Goal: Task Accomplishment & Management: Use online tool/utility

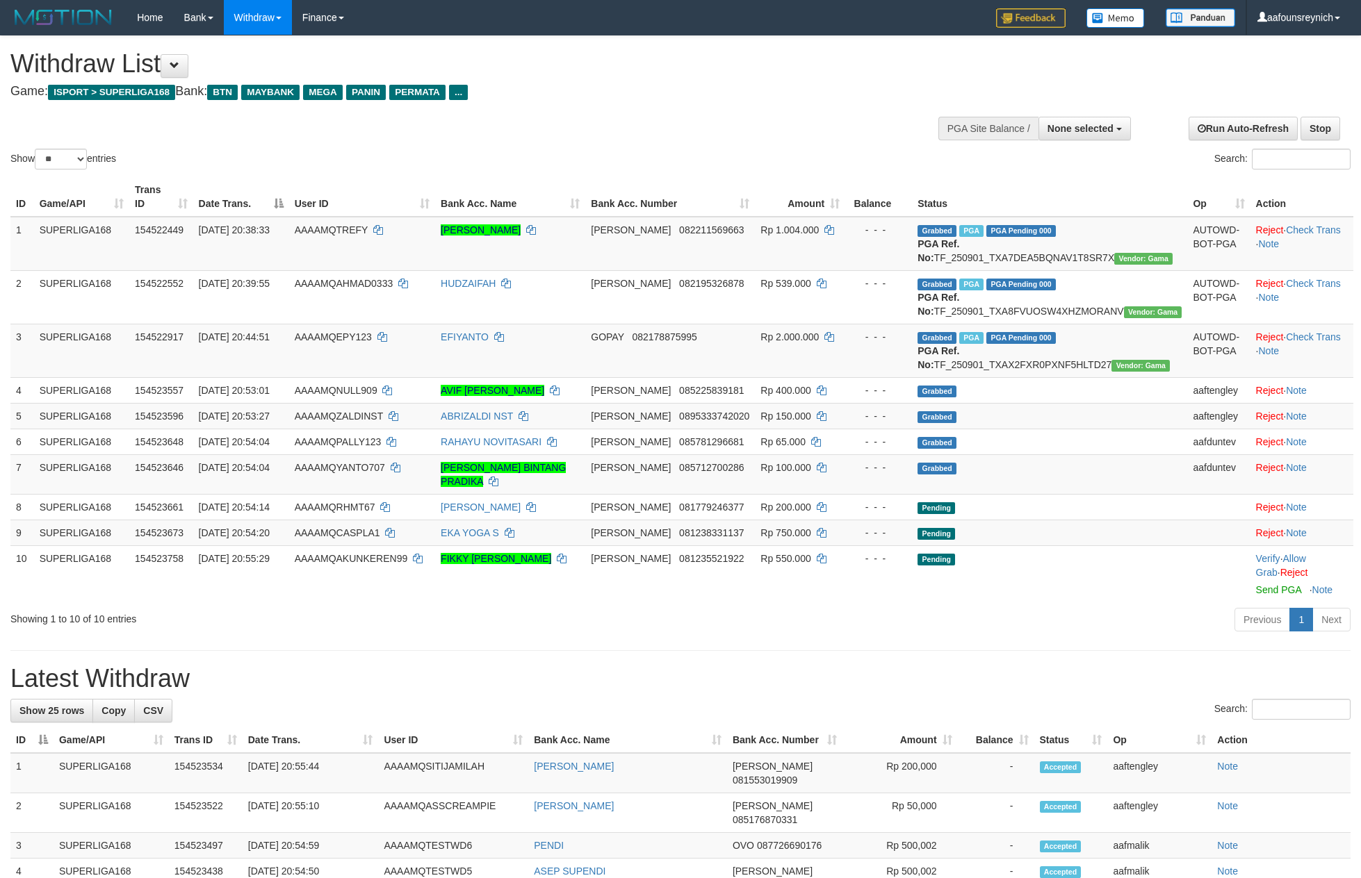
select select
select select "**"
drag, startPoint x: 361, startPoint y: 556, endPoint x: 376, endPoint y: 556, distance: 14.6
click at [363, 545] on td "AAAAMQCASPLA1" at bounding box center [362, 533] width 146 height 26
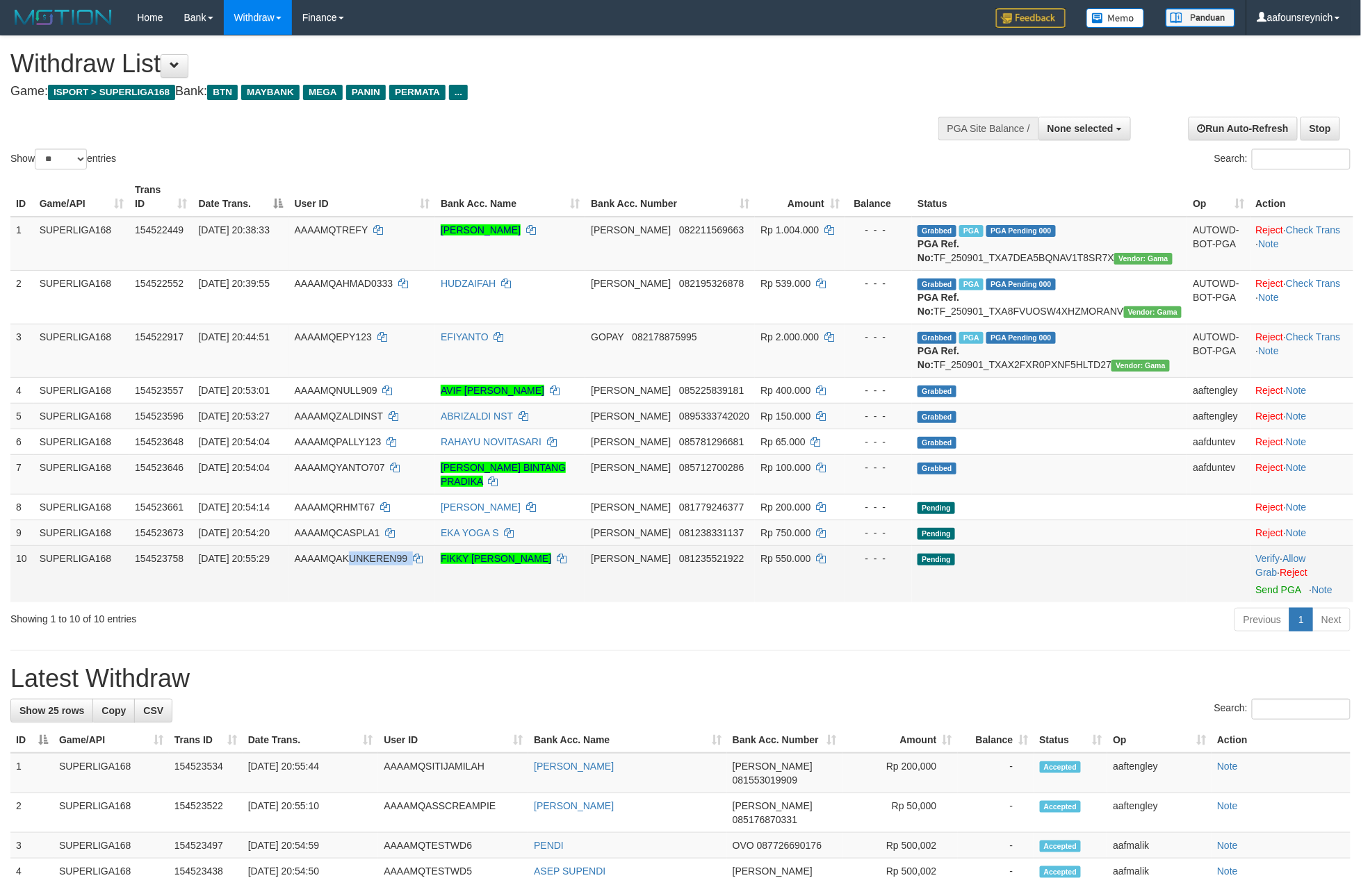
copy td "UNKEREN99"
copy td "KUNKEREN99"
copy td "AKUNKEREN99"
drag, startPoint x: 452, startPoint y: 585, endPoint x: 370, endPoint y: 593, distance: 82.4
click at [370, 584] on td "AAAAMQAKUNKEREN99" at bounding box center [362, 573] width 146 height 57
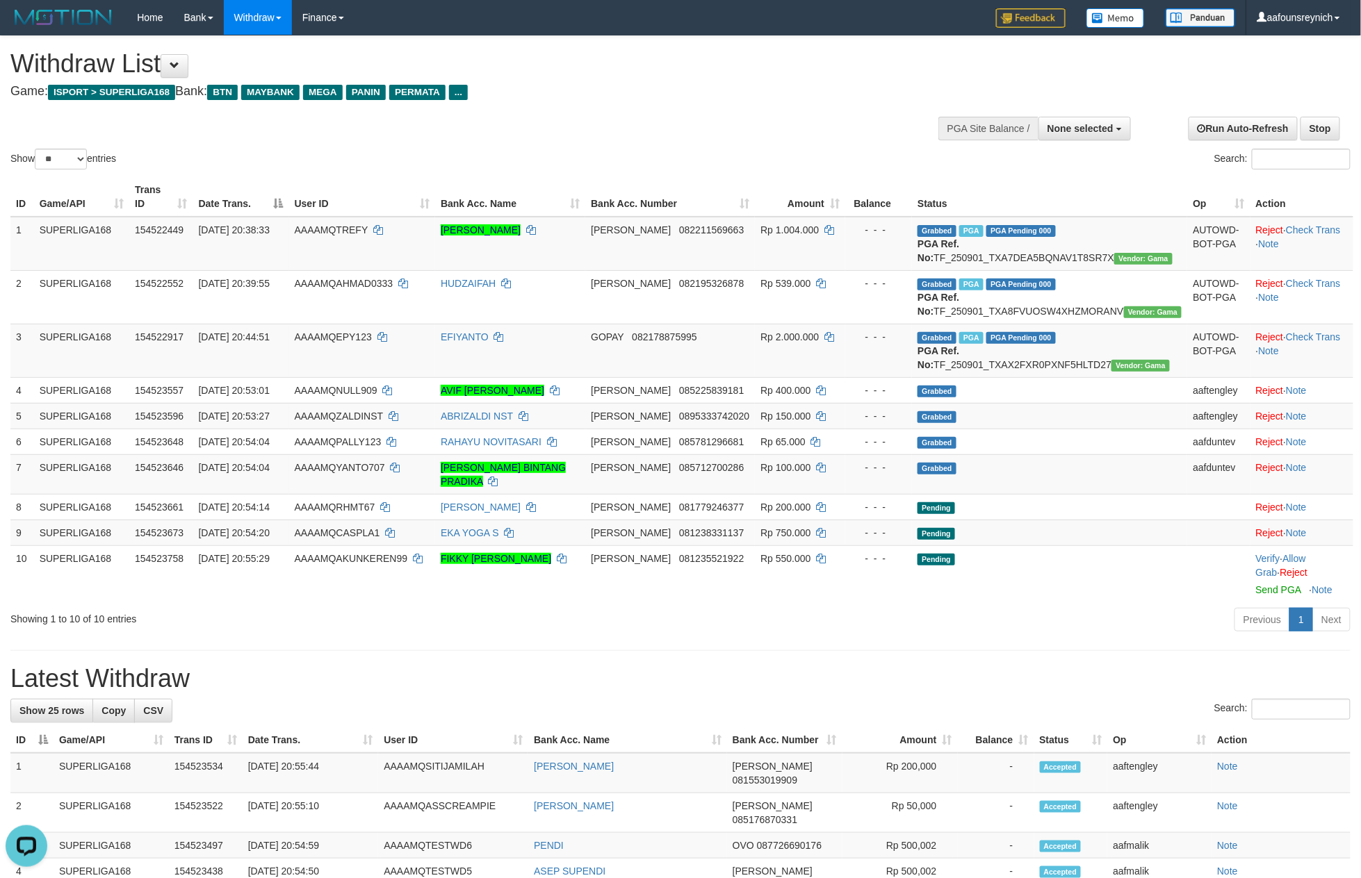
click at [423, 692] on h1 "Latest Withdraw" at bounding box center [680, 679] width 1340 height 28
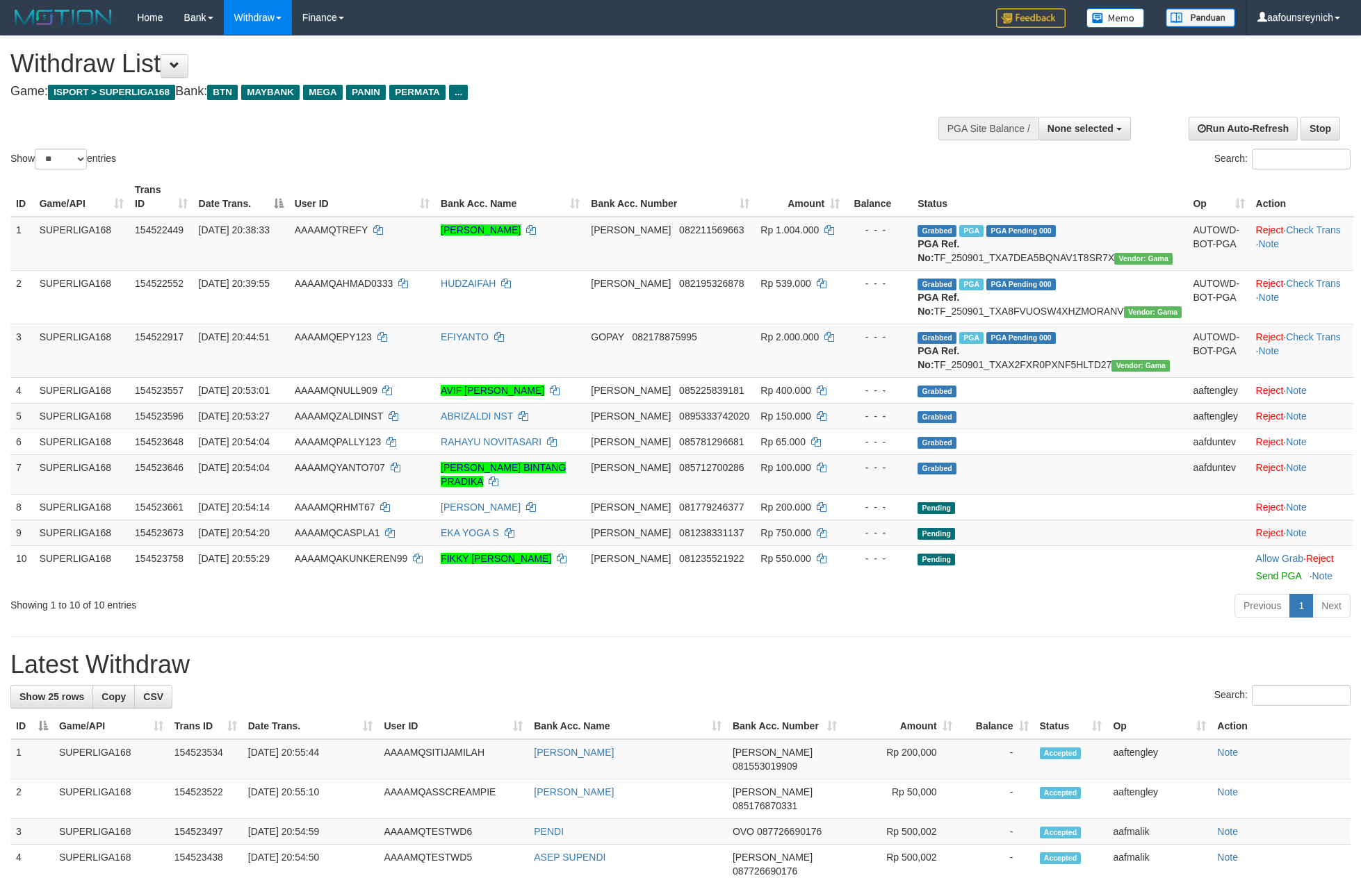
select select
select select "**"
drag, startPoint x: 345, startPoint y: 684, endPoint x: 367, endPoint y: 654, distance: 37.8
click at [351, 679] on h1 "Latest Withdraw" at bounding box center [680, 665] width 1340 height 28
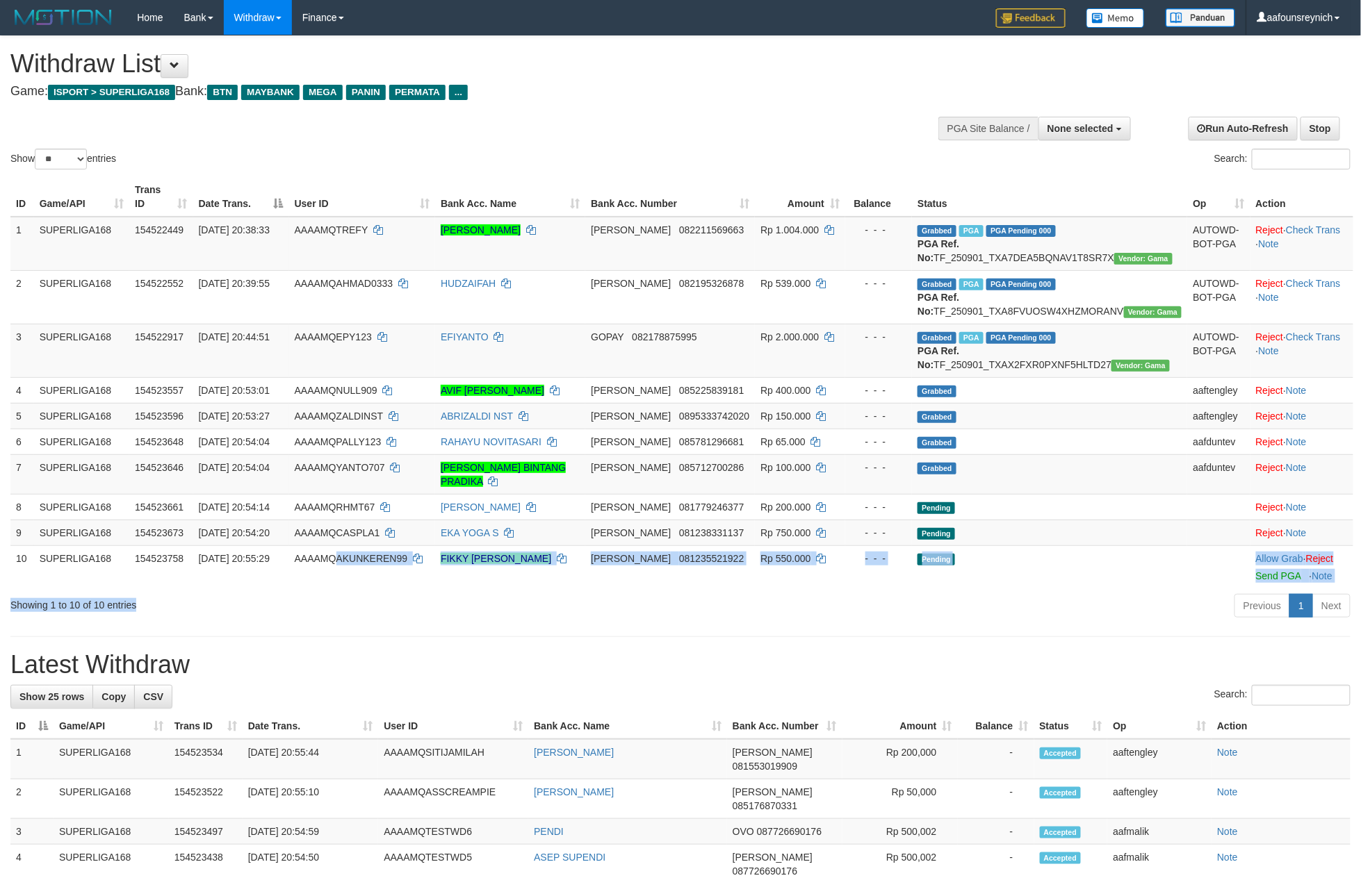
copy div "AKUNKEREN99 FIKKY AHMAD MUYASSAR DANA 081235521922 Rp 550.000 - - - Pending All…"
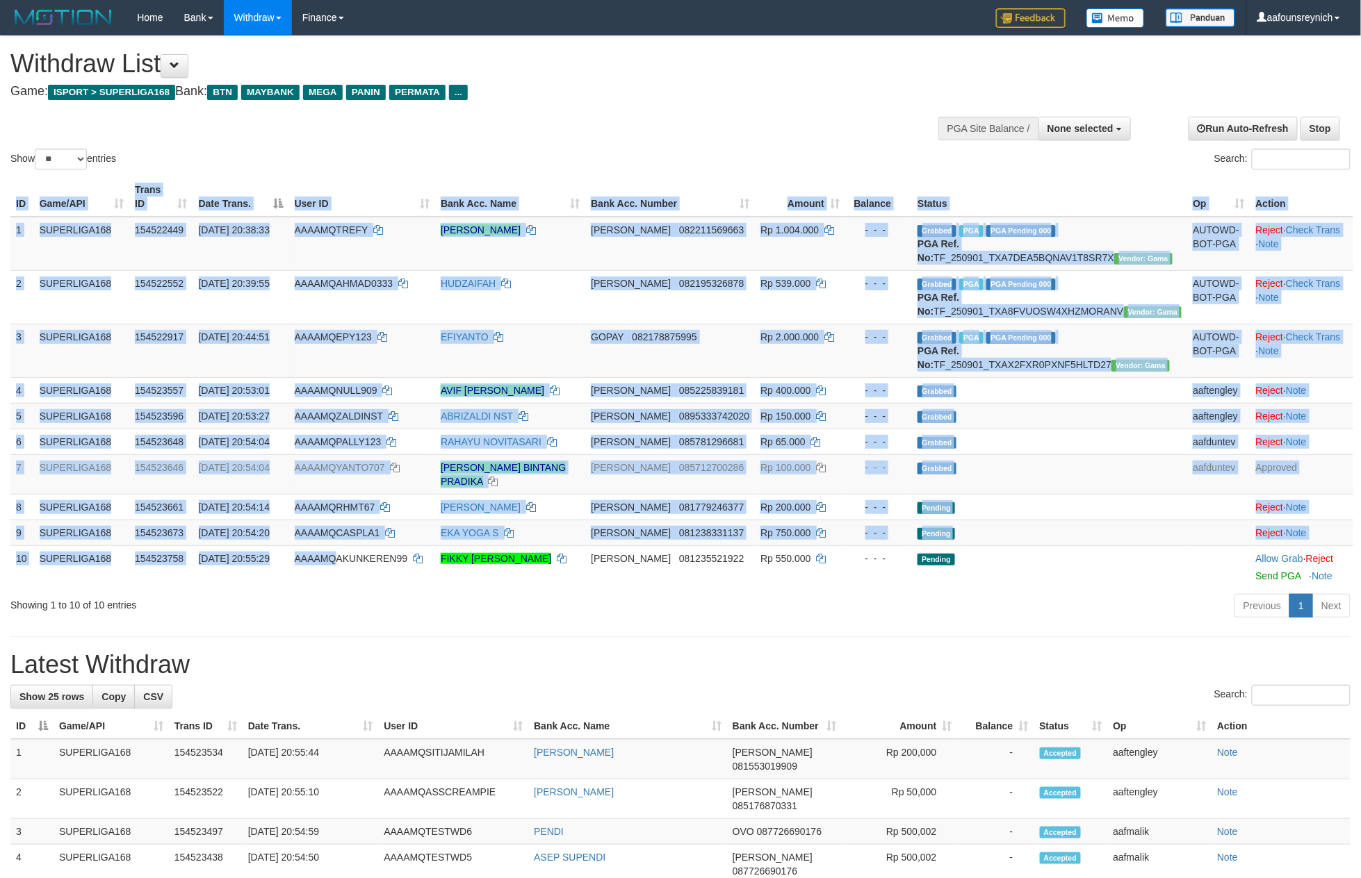
copy table "ID Game/API Trans ID Date Trans. User ID Bank Acc. Name Bank Acc. Number Amount…"
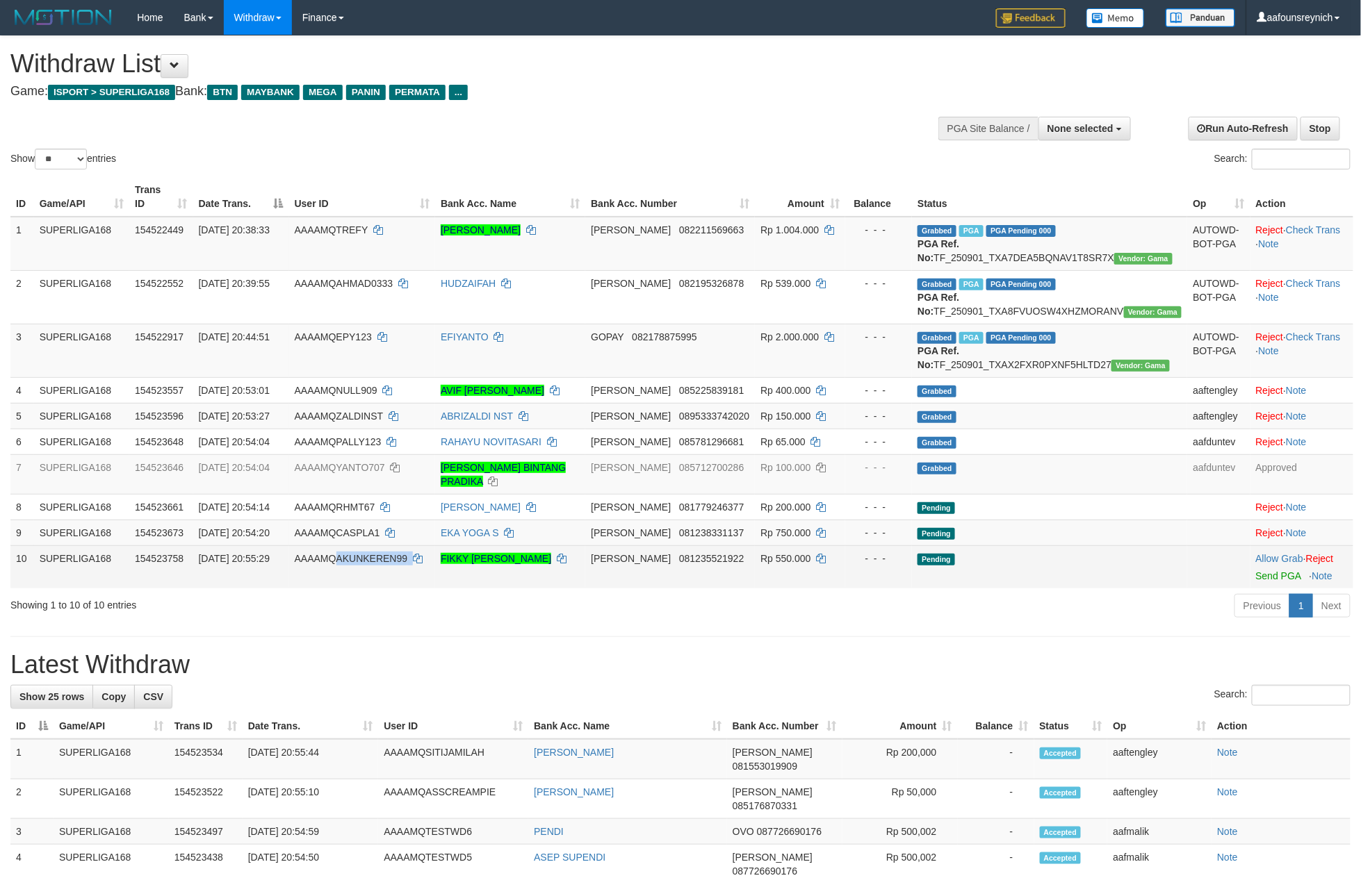
copy td "AKUNKEREN99"
drag, startPoint x: 376, startPoint y: 574, endPoint x: 453, endPoint y: 591, distance: 78.9
click at [435, 589] on td "AAAAMQAKUNKEREN99" at bounding box center [362, 566] width 146 height 43
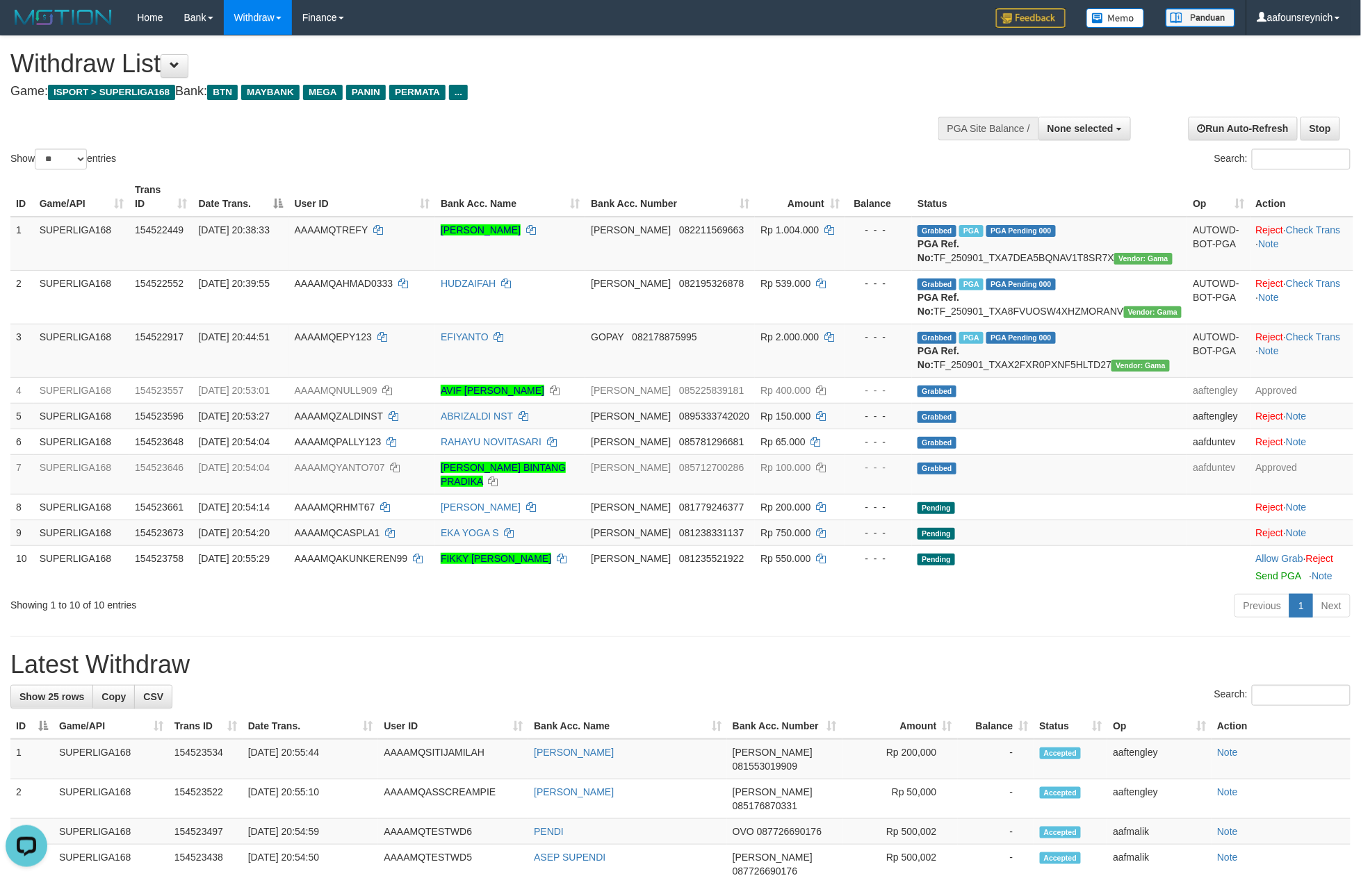
click at [376, 634] on div "**********" at bounding box center [680, 866] width 1361 height 1661
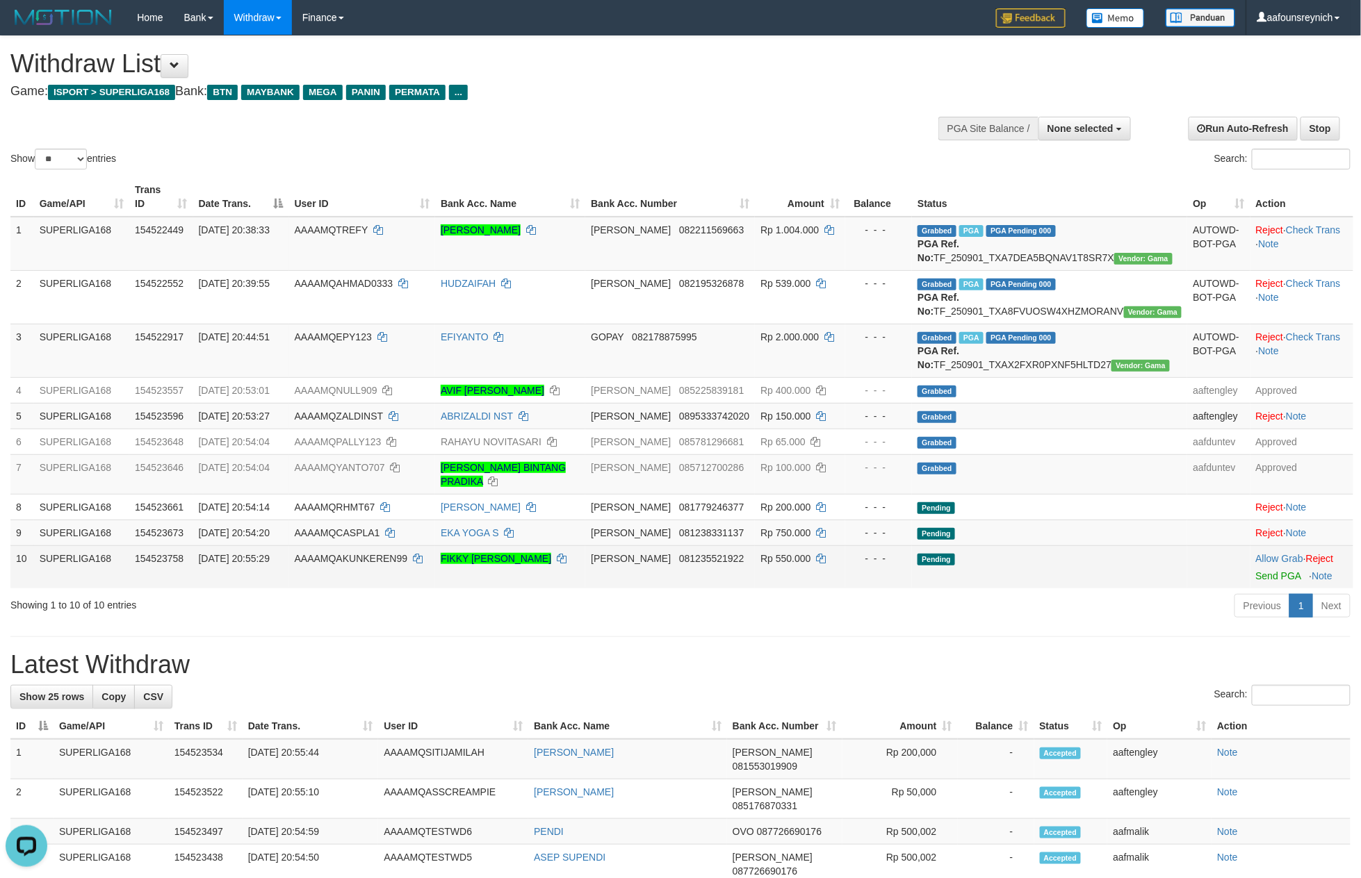
click at [549, 579] on td "FIKKY [PERSON_NAME]" at bounding box center [510, 566] width 150 height 43
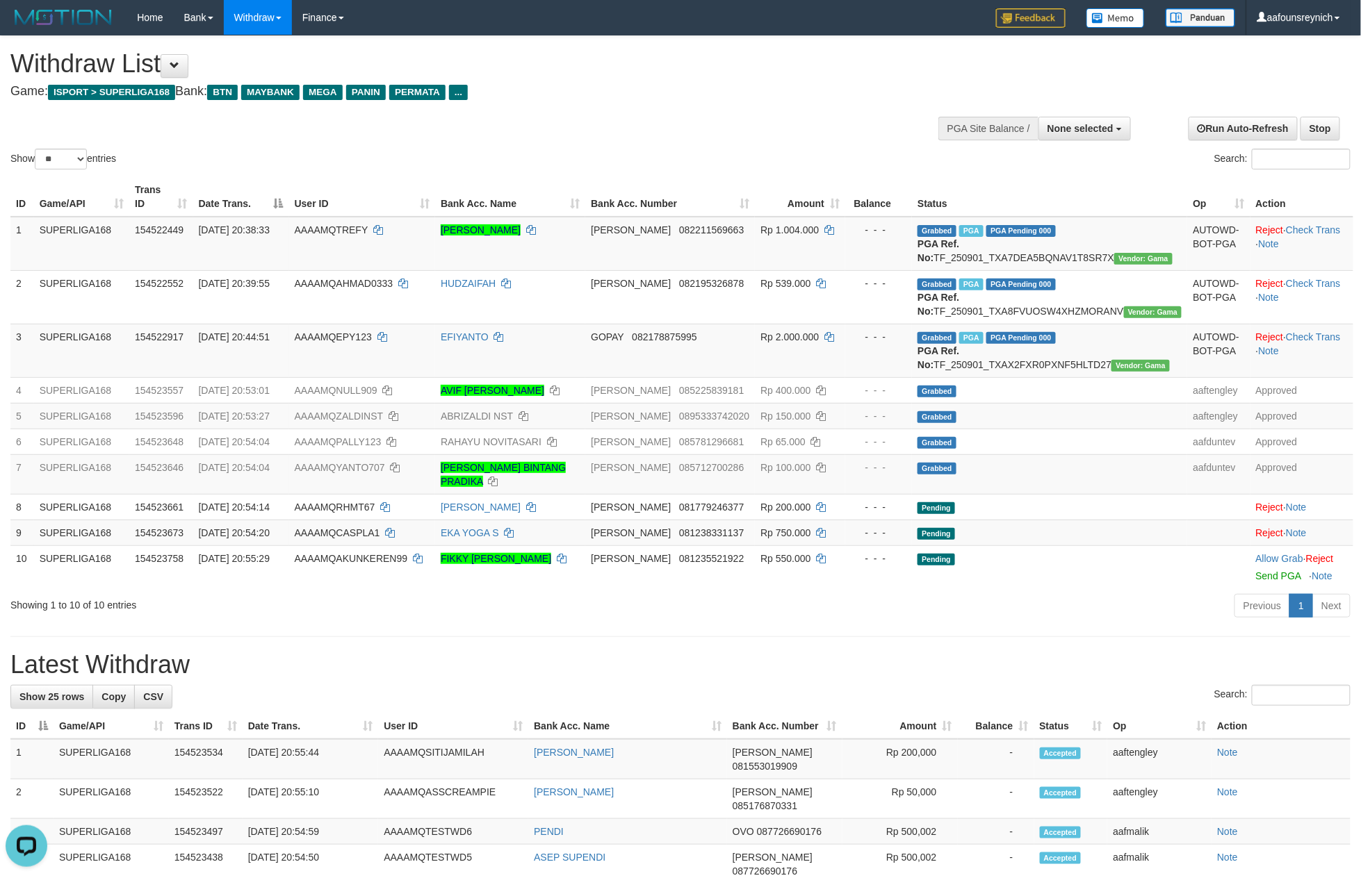
click at [429, 610] on div "Showing 1 to 10 of 10 entries" at bounding box center [283, 602] width 546 height 19
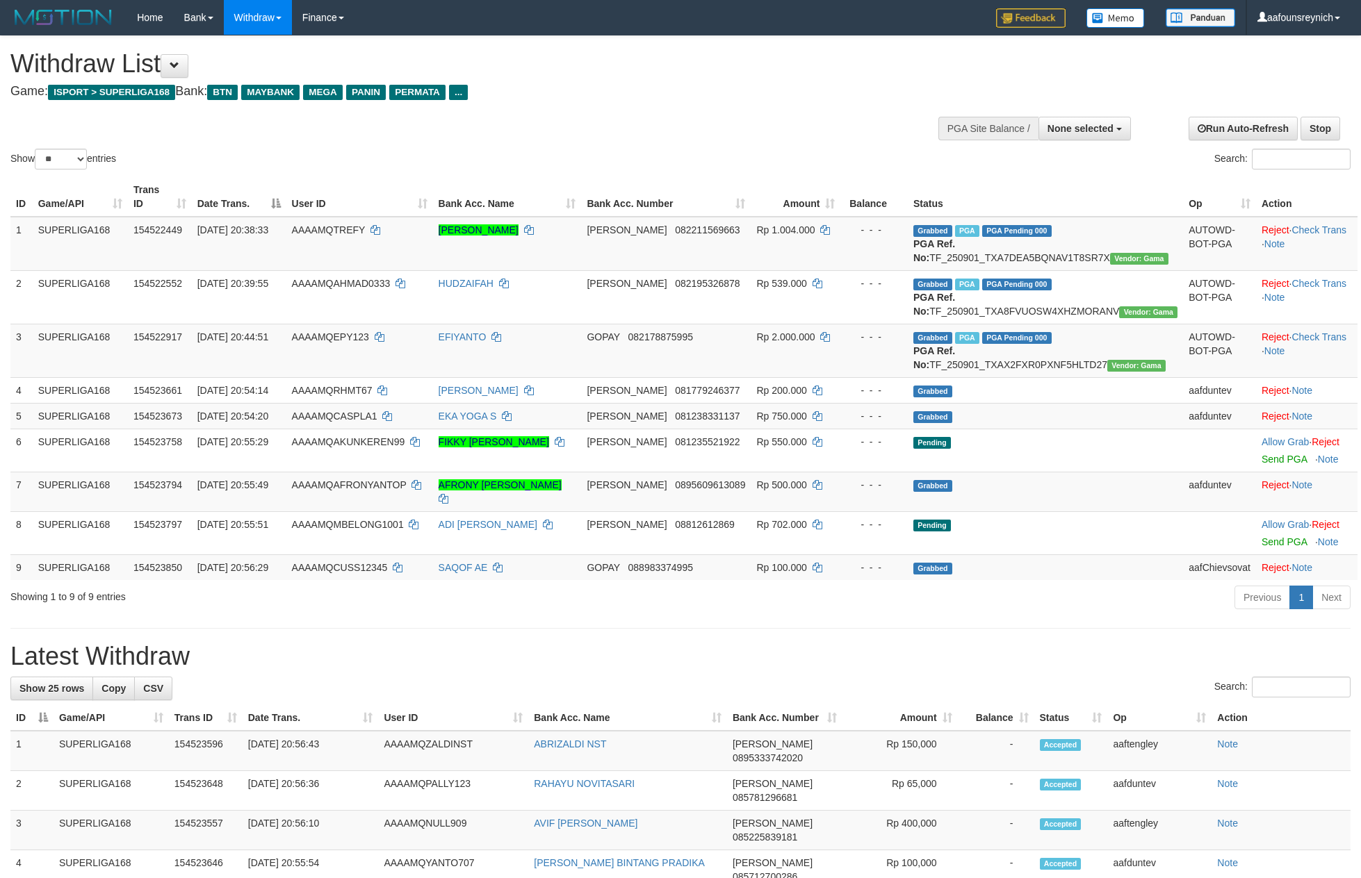
select select
select select "**"
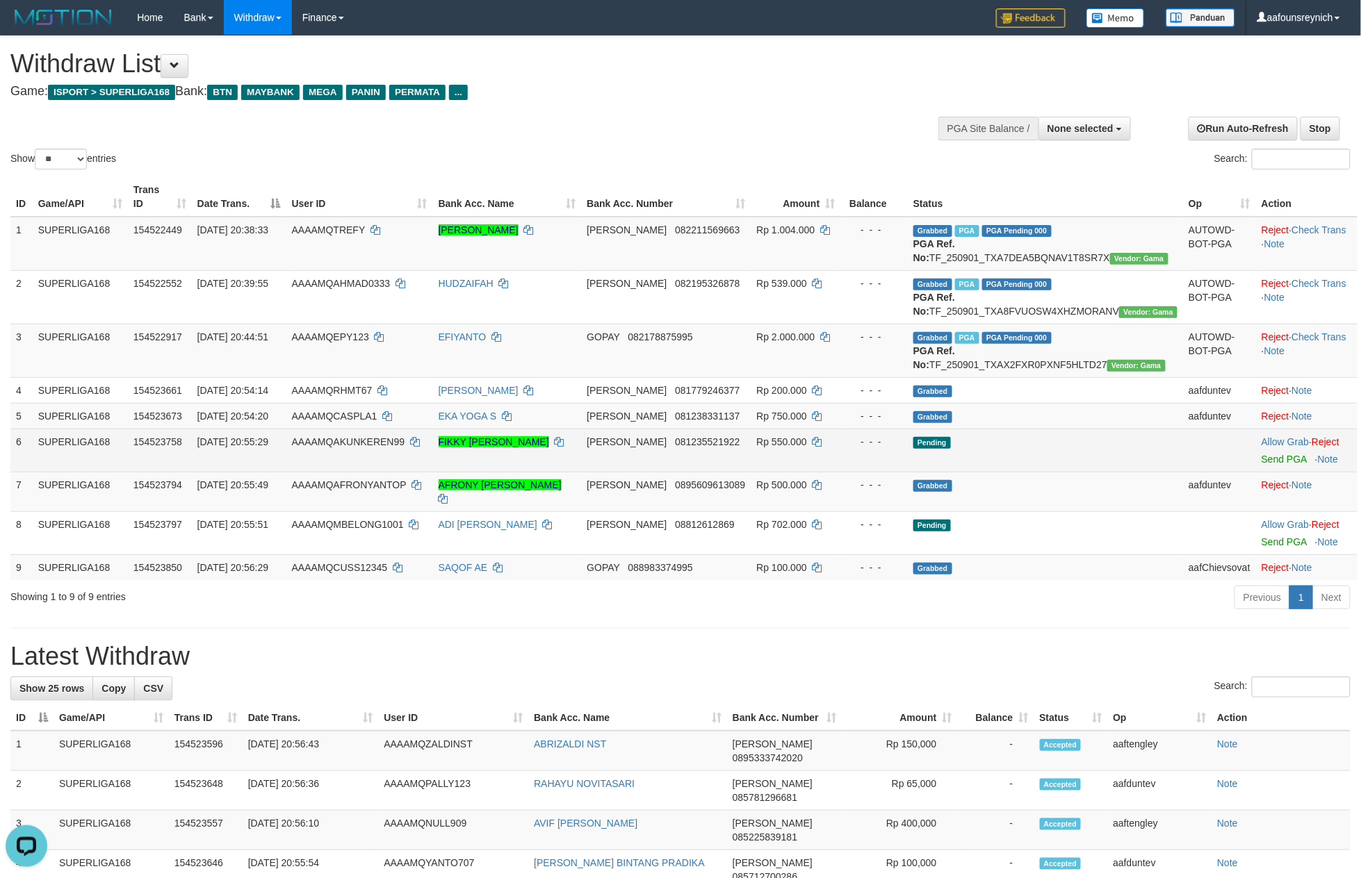
click at [730, 472] on td "DANA 081235521922" at bounding box center [666, 450] width 170 height 43
copy span "081235521922"
click at [730, 472] on td "DANA 081235521922" at bounding box center [666, 450] width 170 height 43
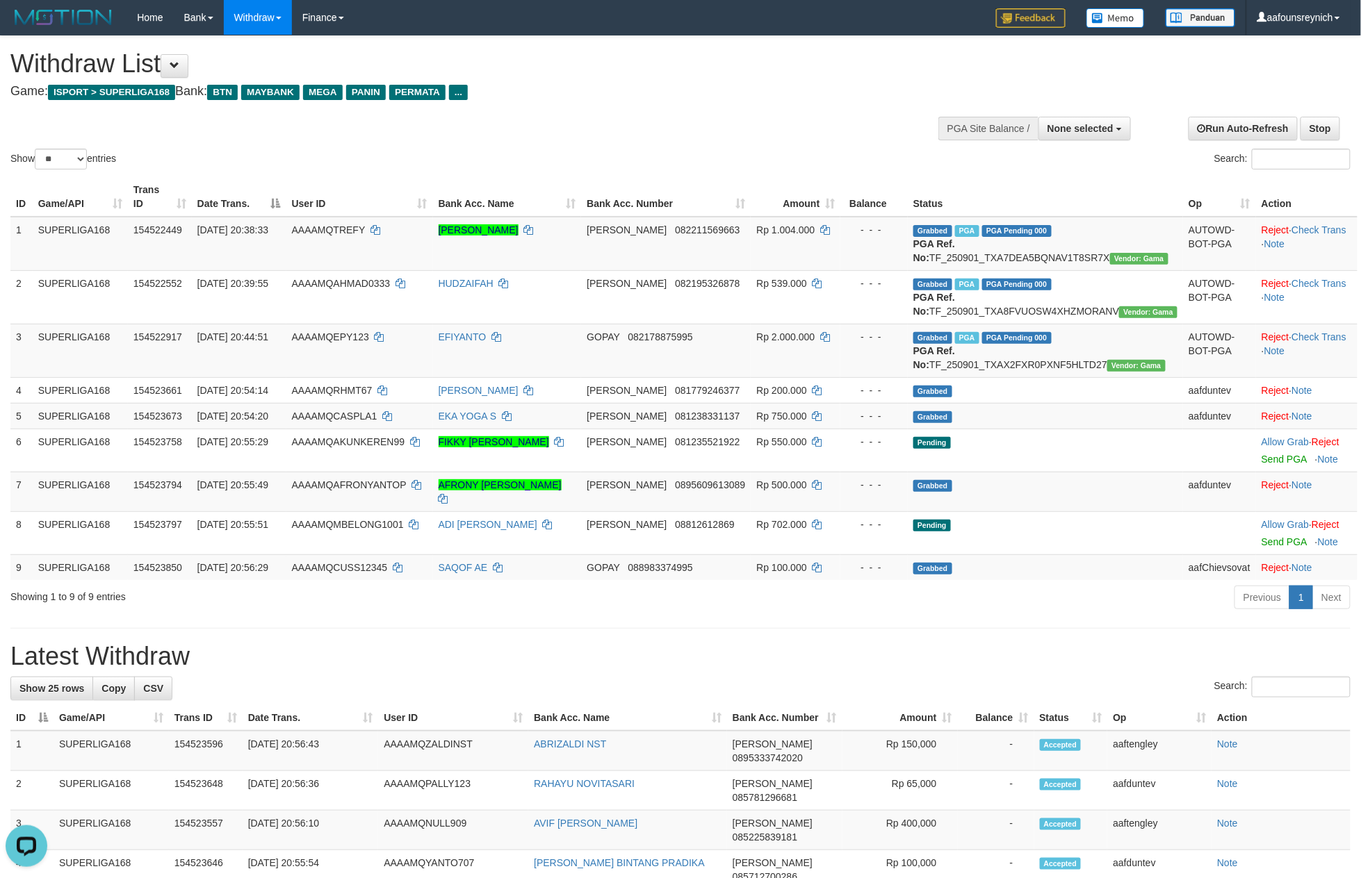
drag, startPoint x: 553, startPoint y: 612, endPoint x: 568, endPoint y: 651, distance: 41.8
click at [552, 604] on div "Showing 1 to 9 of 9 entries" at bounding box center [283, 593] width 546 height 19
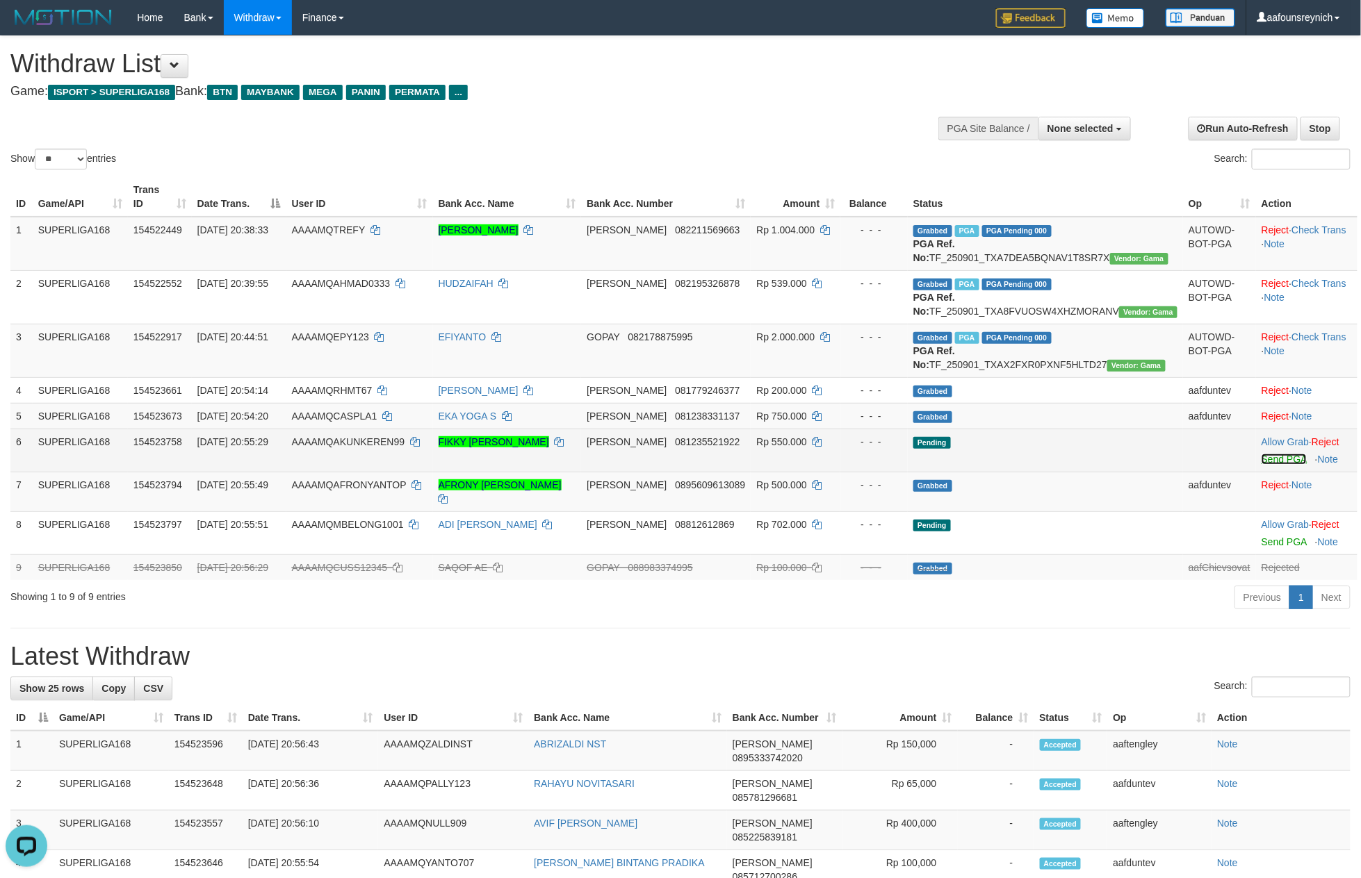
click at [1270, 465] on link "Send PGA" at bounding box center [1283, 459] width 45 height 11
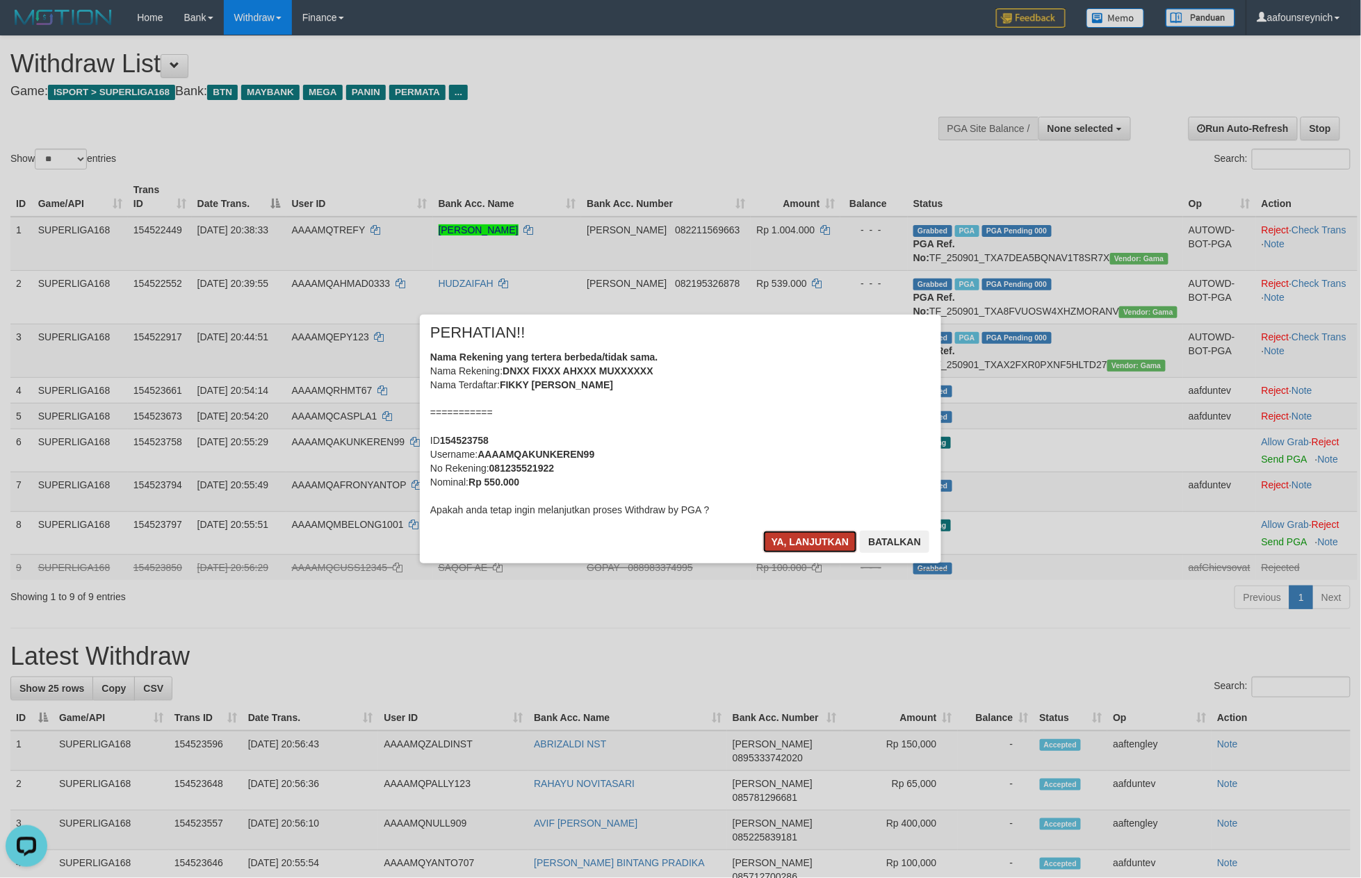
click at [807, 536] on button "Ya, lanjutkan" at bounding box center [810, 542] width 95 height 22
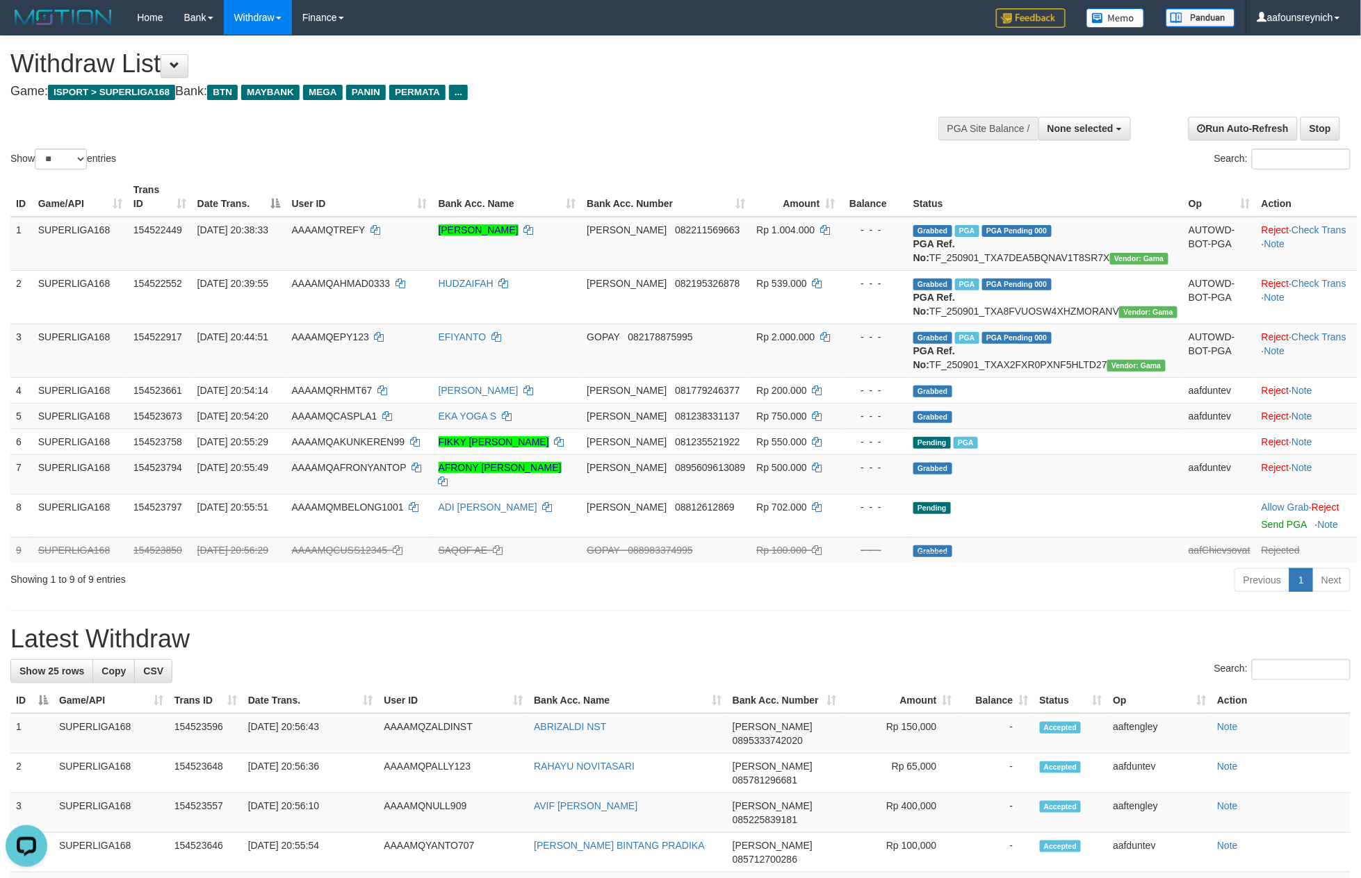
copy tr "DANA 0"
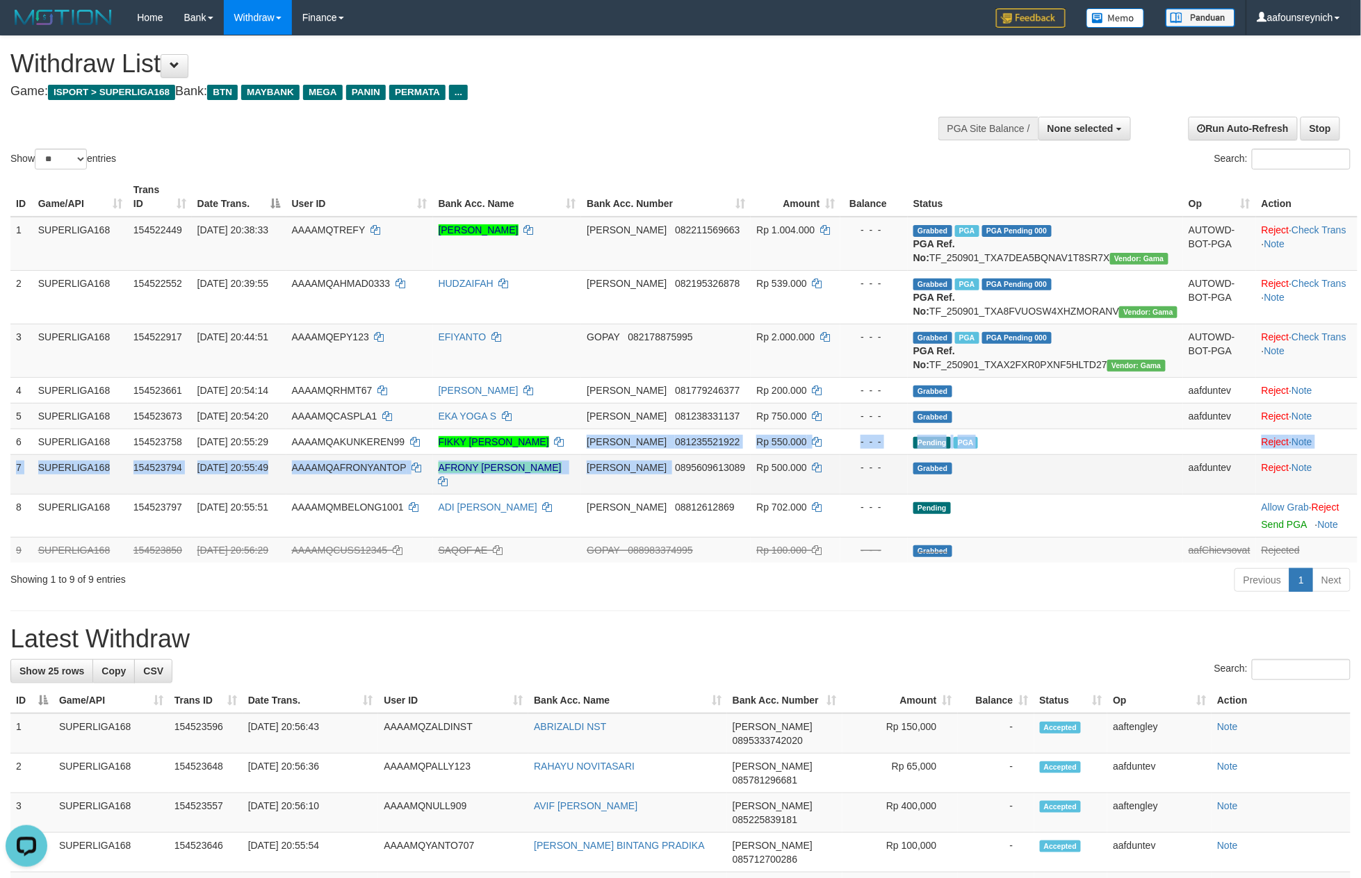
copy tbody "DANA 081235521922 Rp 550.000 - - - Pending PGA Allow Grab · Reject Send PGA · N…"
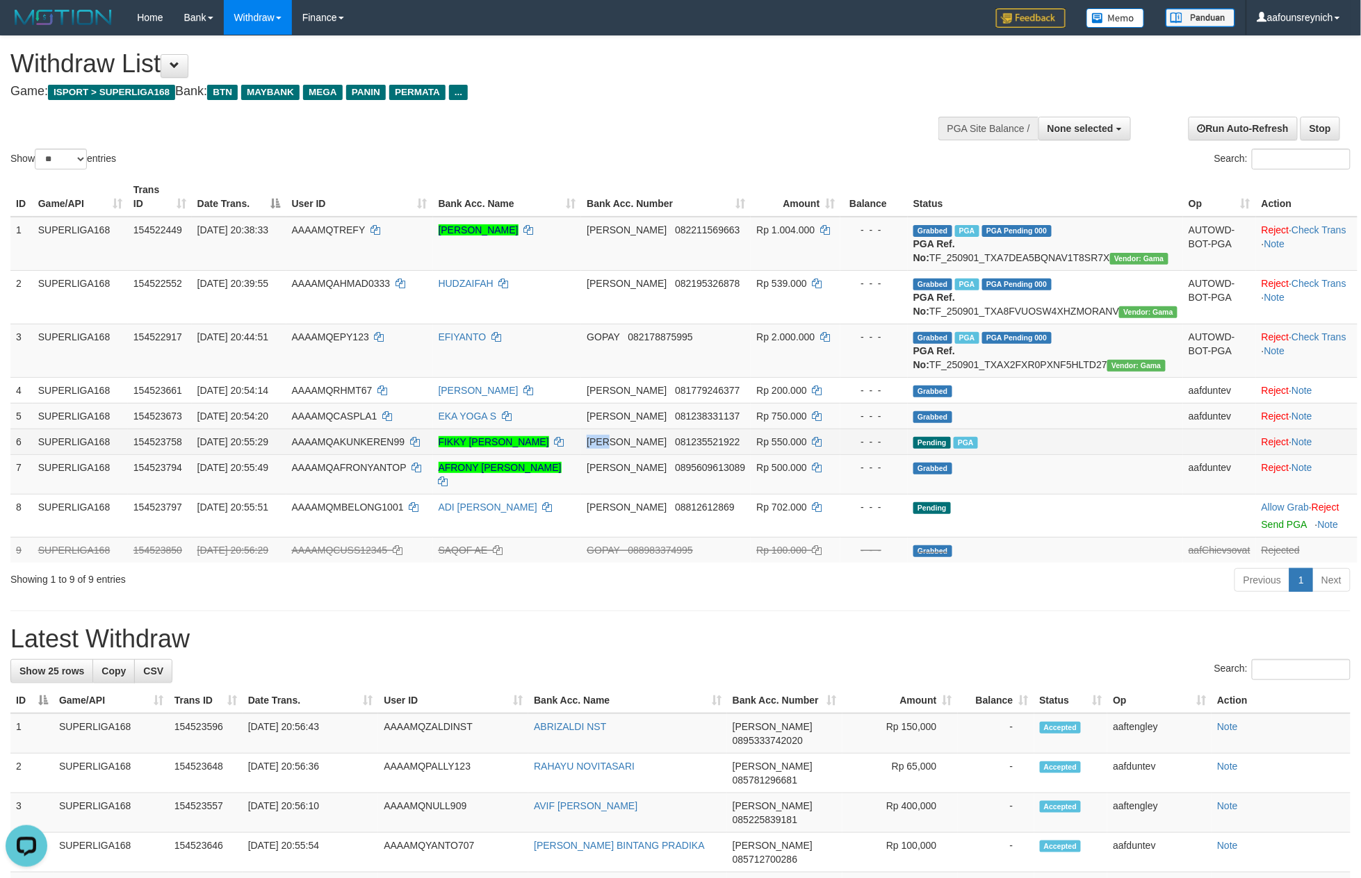
copy tr "[PERSON_NAME]"
drag, startPoint x: 648, startPoint y: 475, endPoint x: 591, endPoint y: 504, distance: 63.7
click at [688, 454] on tr "6 SUPERLIGA168 154523758 01/09/2025 20:55:29 AAAAMQAKUNKEREN99 FIKKY AHMAD MUYA…" at bounding box center [683, 442] width 1347 height 26
copy span "AKUNKERE"
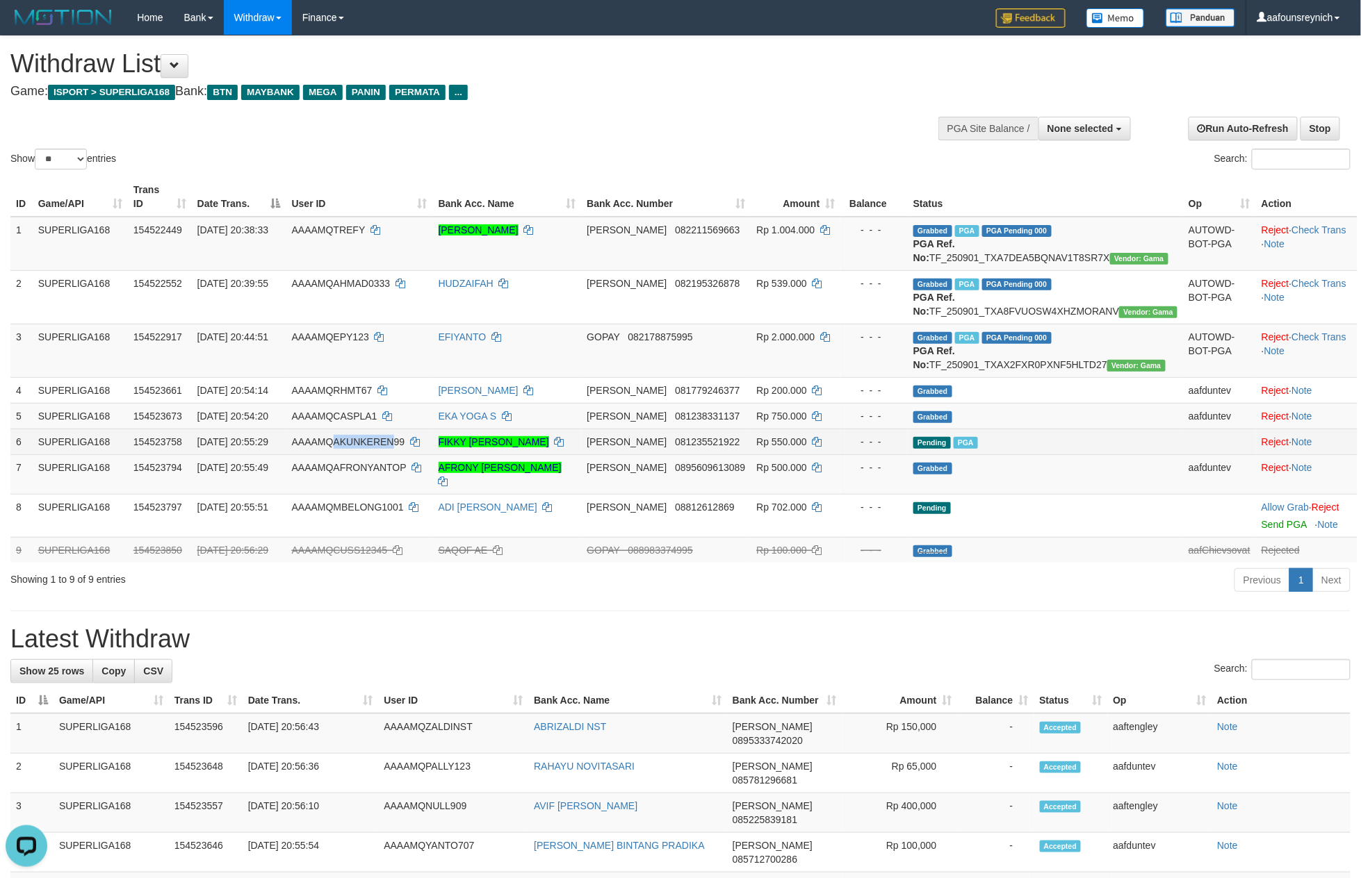
copy span "AKUNKEREN"
copy span "AKUNKEREN9"
copy td "AKUNKEREN99"
drag, startPoint x: 373, startPoint y: 466, endPoint x: 446, endPoint y: 481, distance: 74.5
click at [433, 454] on td "AAAAMQAKUNKEREN99" at bounding box center [359, 442] width 147 height 26
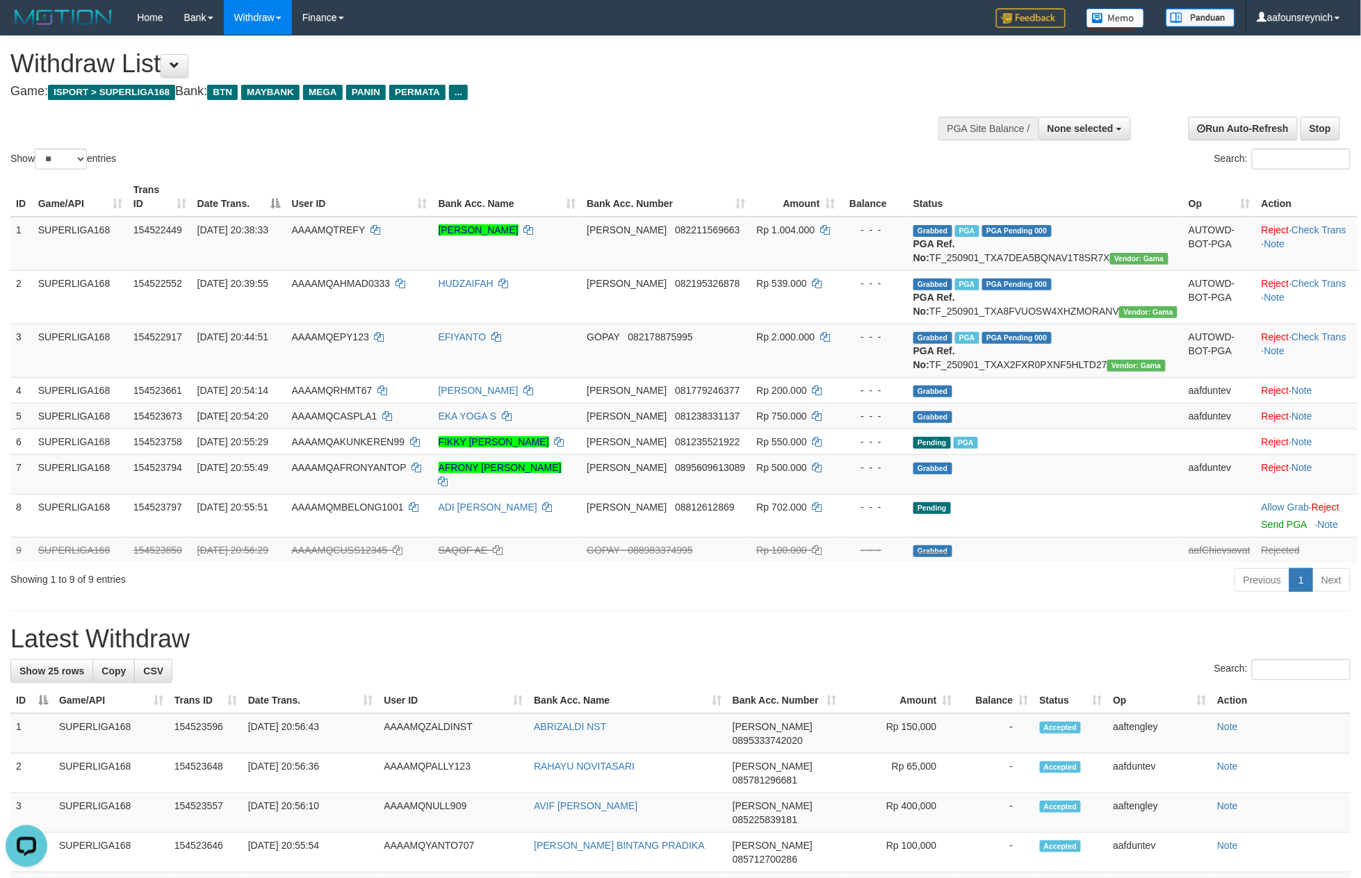
click at [520, 648] on h1 "Latest Withdraw" at bounding box center [680, 639] width 1340 height 28
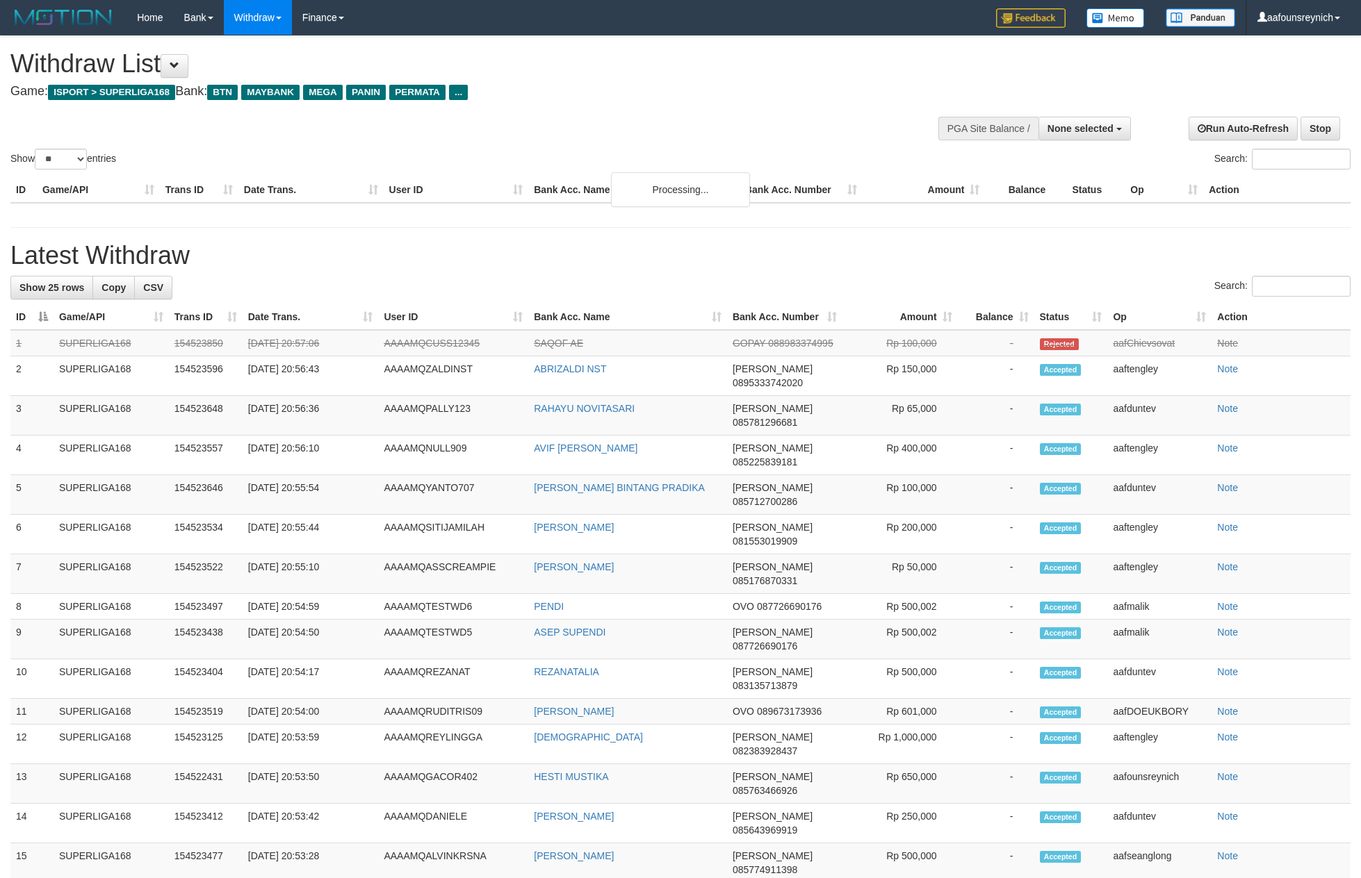
select select
select select "**"
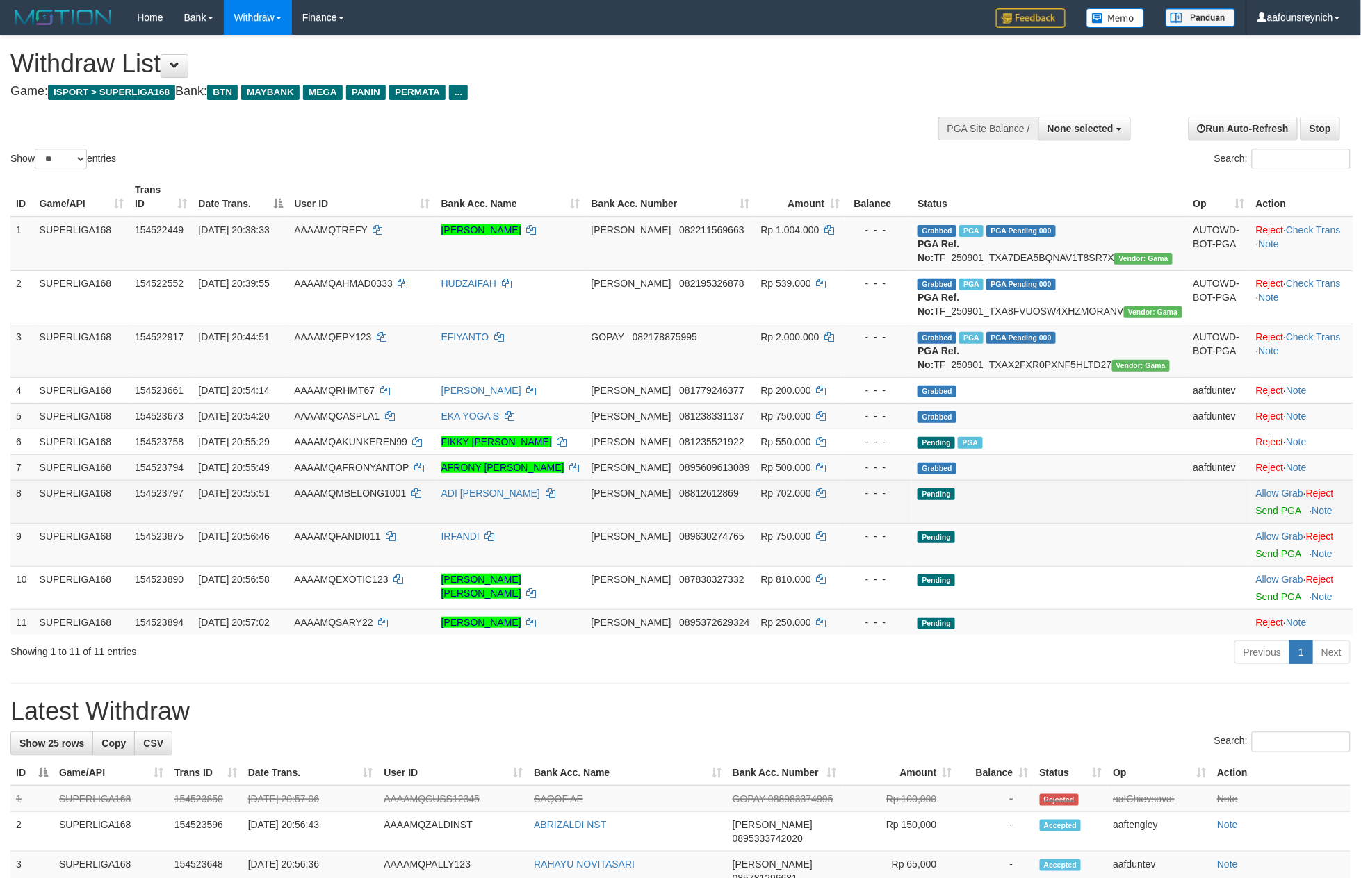
drag, startPoint x: 312, startPoint y: 539, endPoint x: 322, endPoint y: 534, distance: 11.5
click at [288, 523] on td "[DATE] 20:55:51" at bounding box center [240, 501] width 96 height 43
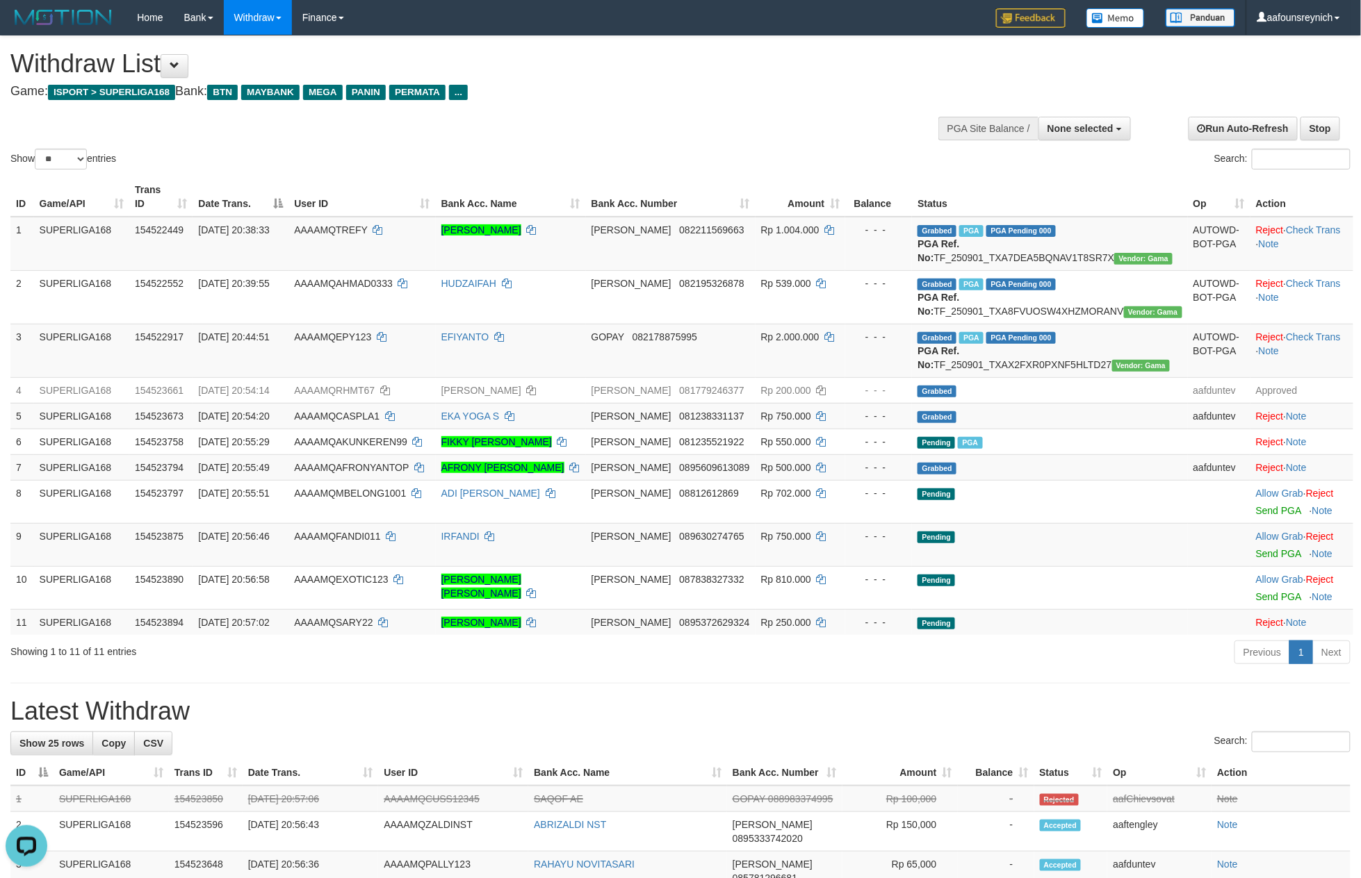
drag, startPoint x: 482, startPoint y: 678, endPoint x: 523, endPoint y: 681, distance: 41.8
click at [491, 659] on div "Showing 1 to 11 of 11 entries" at bounding box center [283, 648] width 546 height 19
drag, startPoint x: 445, startPoint y: 713, endPoint x: 454, endPoint y: 696, distance: 19.3
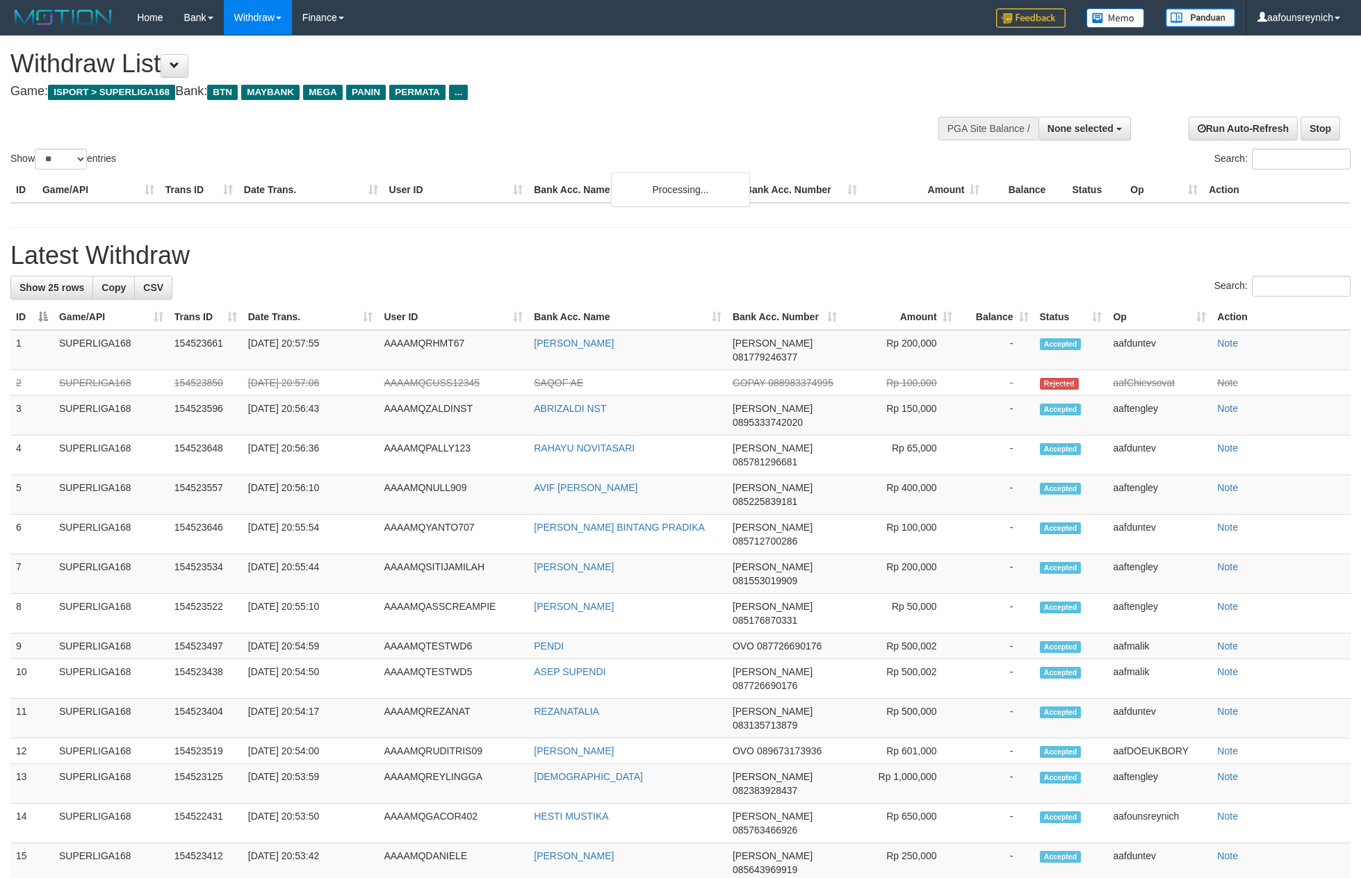
select select
select select "**"
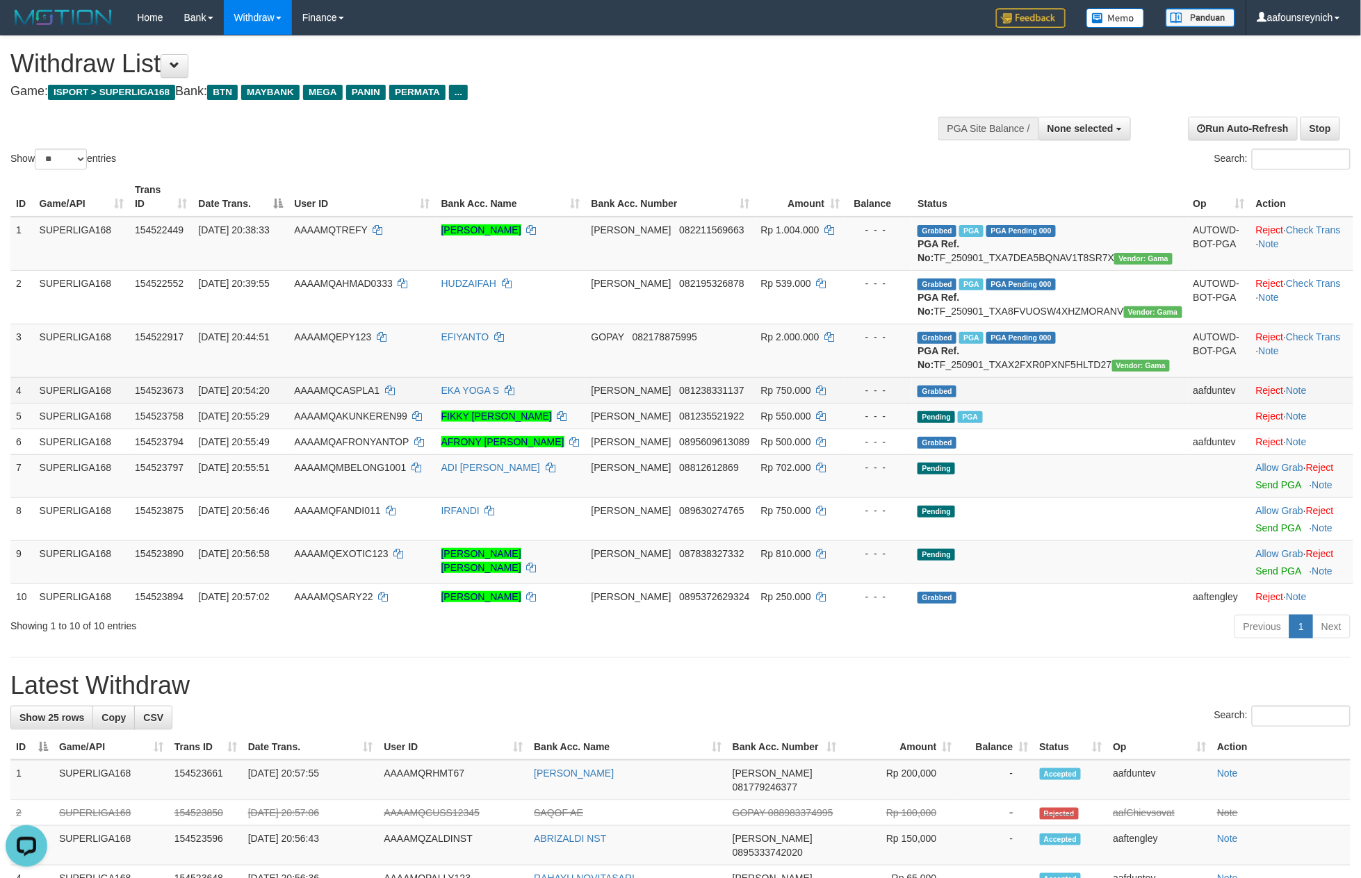
drag, startPoint x: 281, startPoint y: 423, endPoint x: 306, endPoint y: 414, distance: 25.9
click at [269, 396] on span "01/09/2025 20:54:20" at bounding box center [233, 390] width 71 height 11
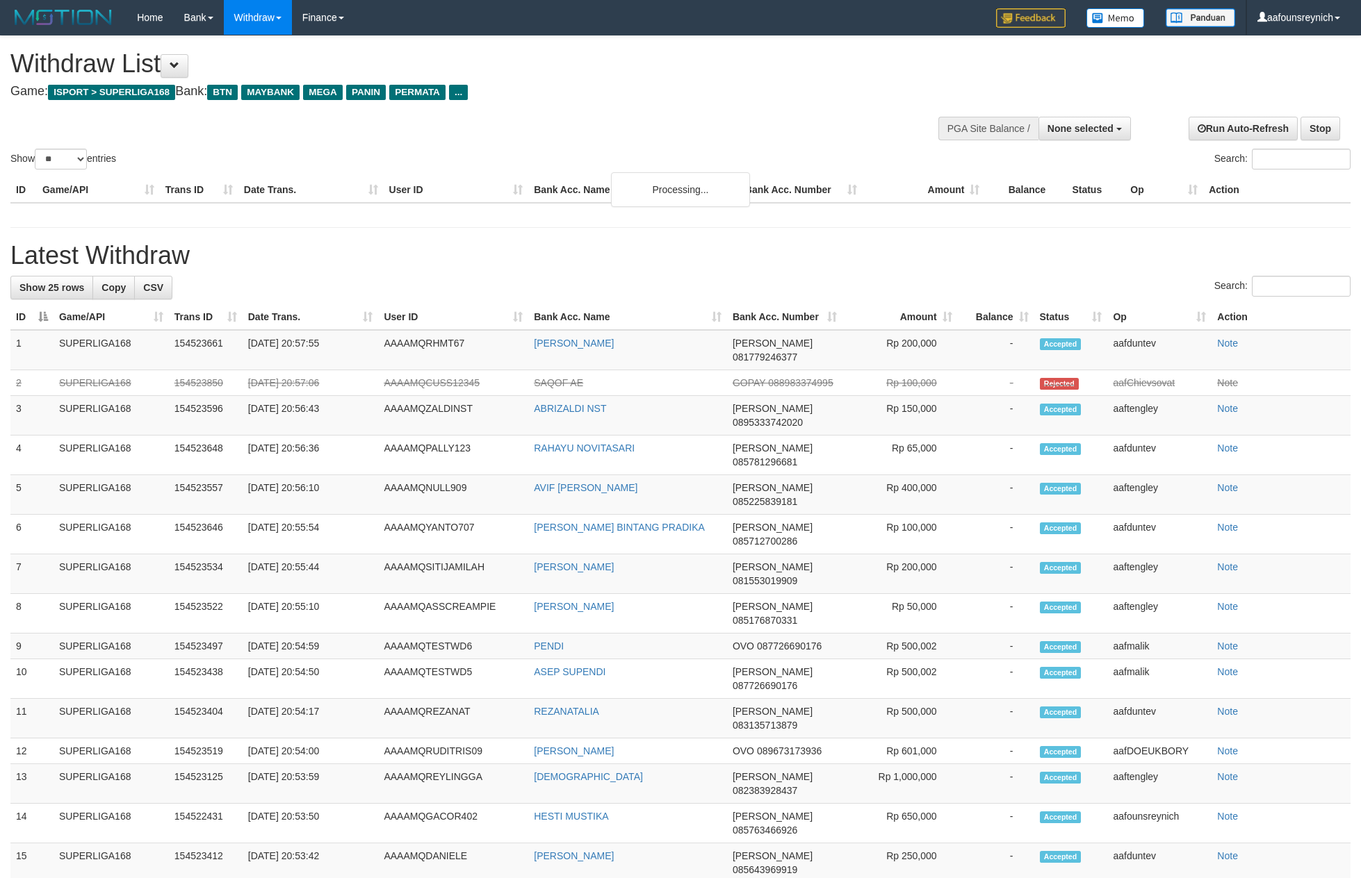
select select
select select "**"
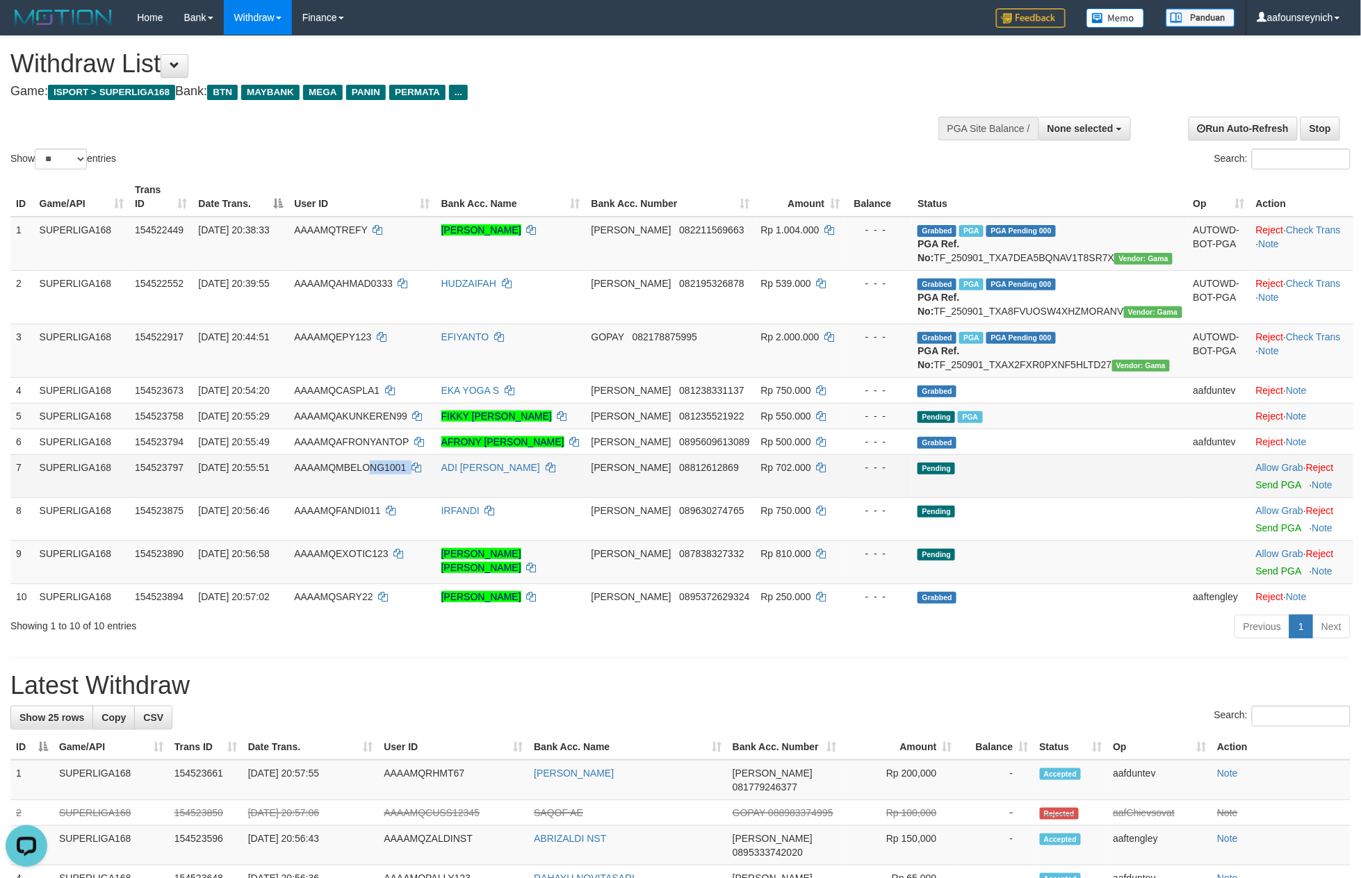
copy td "NG1001"
copy td "QMBELONG1001"
copy td "MBELONG1001"
drag, startPoint x: 456, startPoint y: 507, endPoint x: 374, endPoint y: 504, distance: 82.1
click at [374, 498] on td "AAAAMQMBELONG1001" at bounding box center [361, 475] width 147 height 43
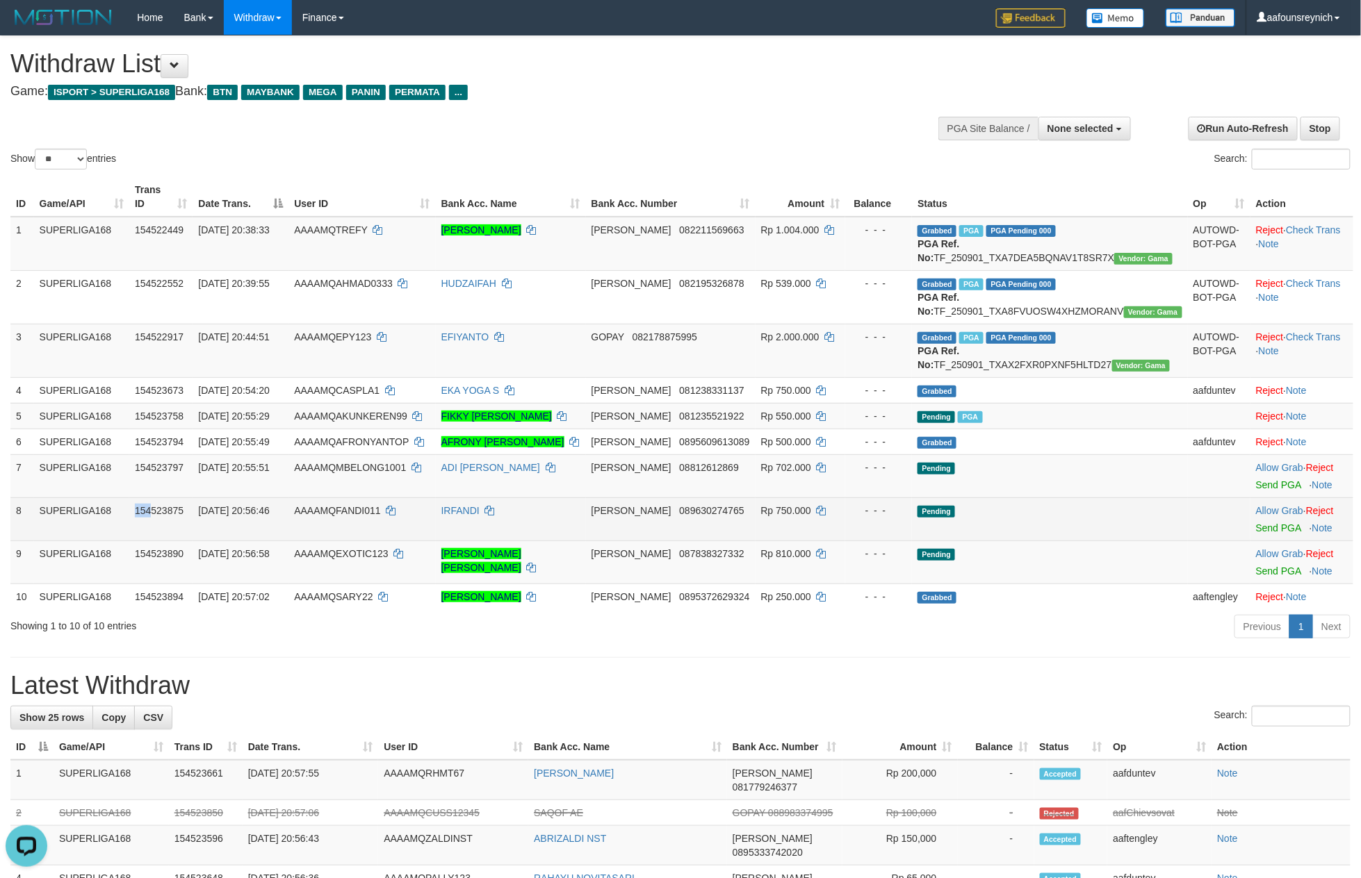
click at [164, 541] on td "154523875" at bounding box center [160, 519] width 63 height 43
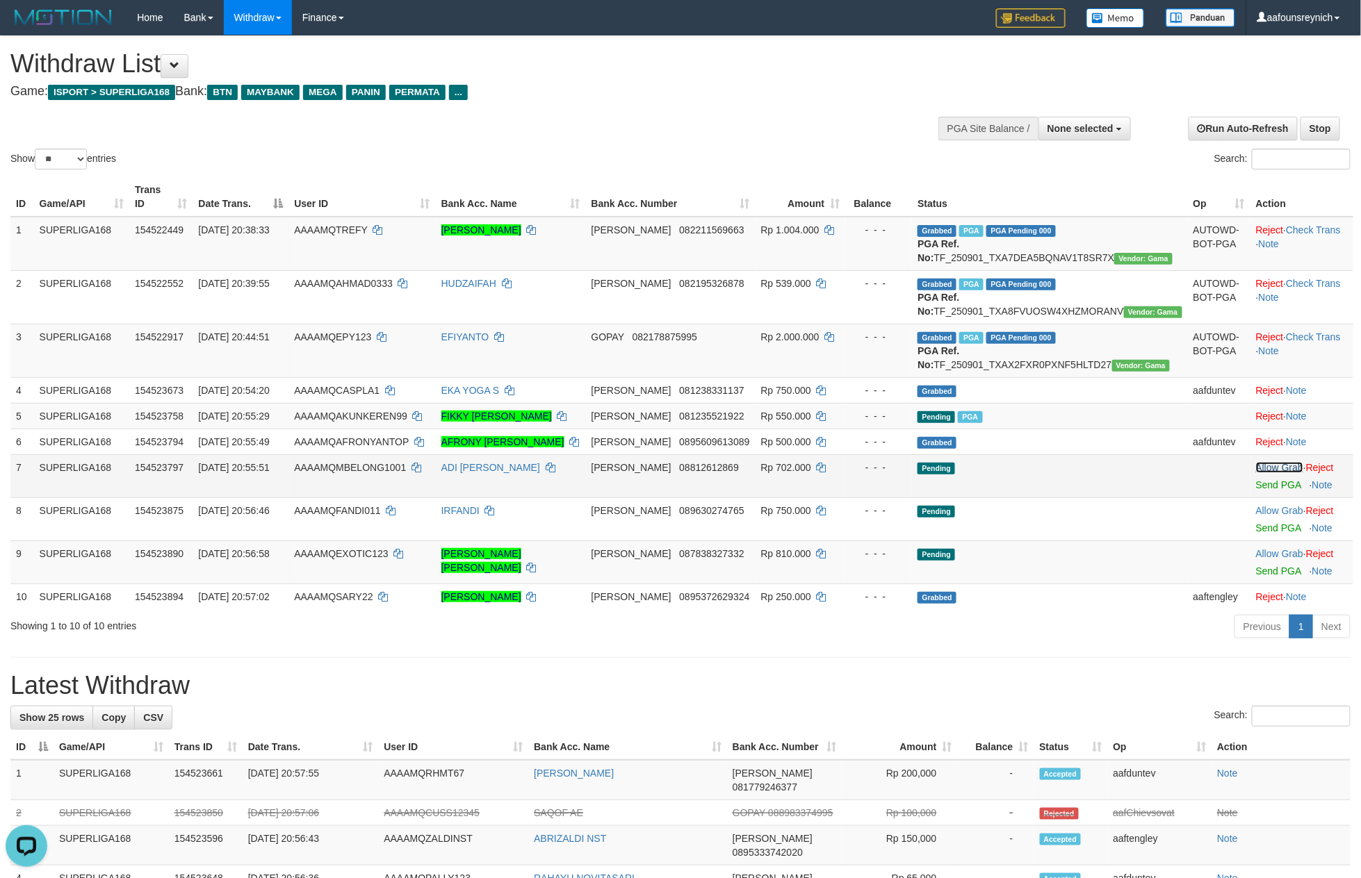
click at [1256, 473] on link "Allow Grab" at bounding box center [1279, 467] width 47 height 11
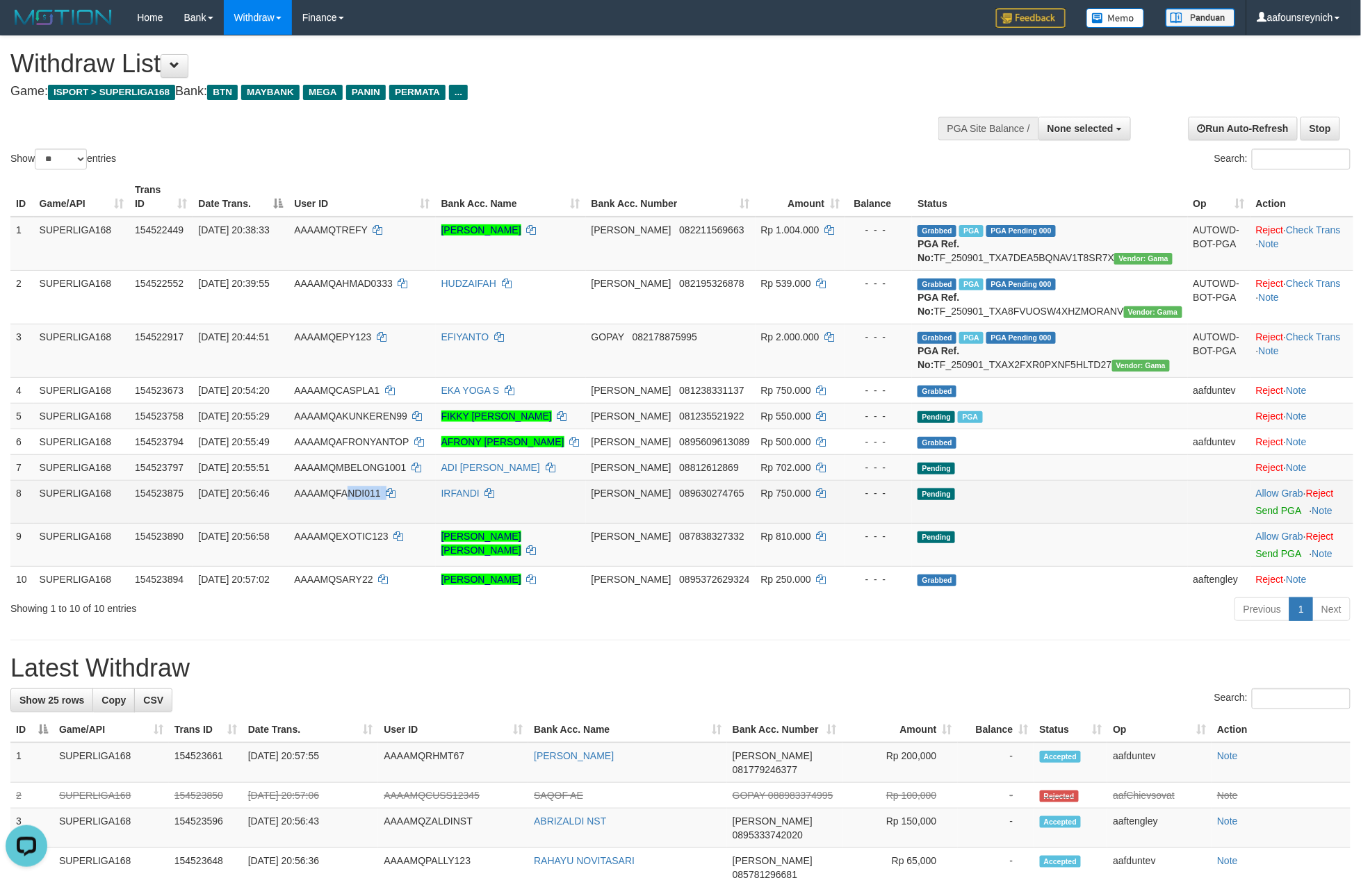
copy td "NDI011"
copy td "QFANDI011"
copy td "FANDI011"
drag, startPoint x: 440, startPoint y: 536, endPoint x: 373, endPoint y: 535, distance: 66.7
click at [373, 523] on td "AAAAMQFANDI011" at bounding box center [361, 501] width 147 height 43
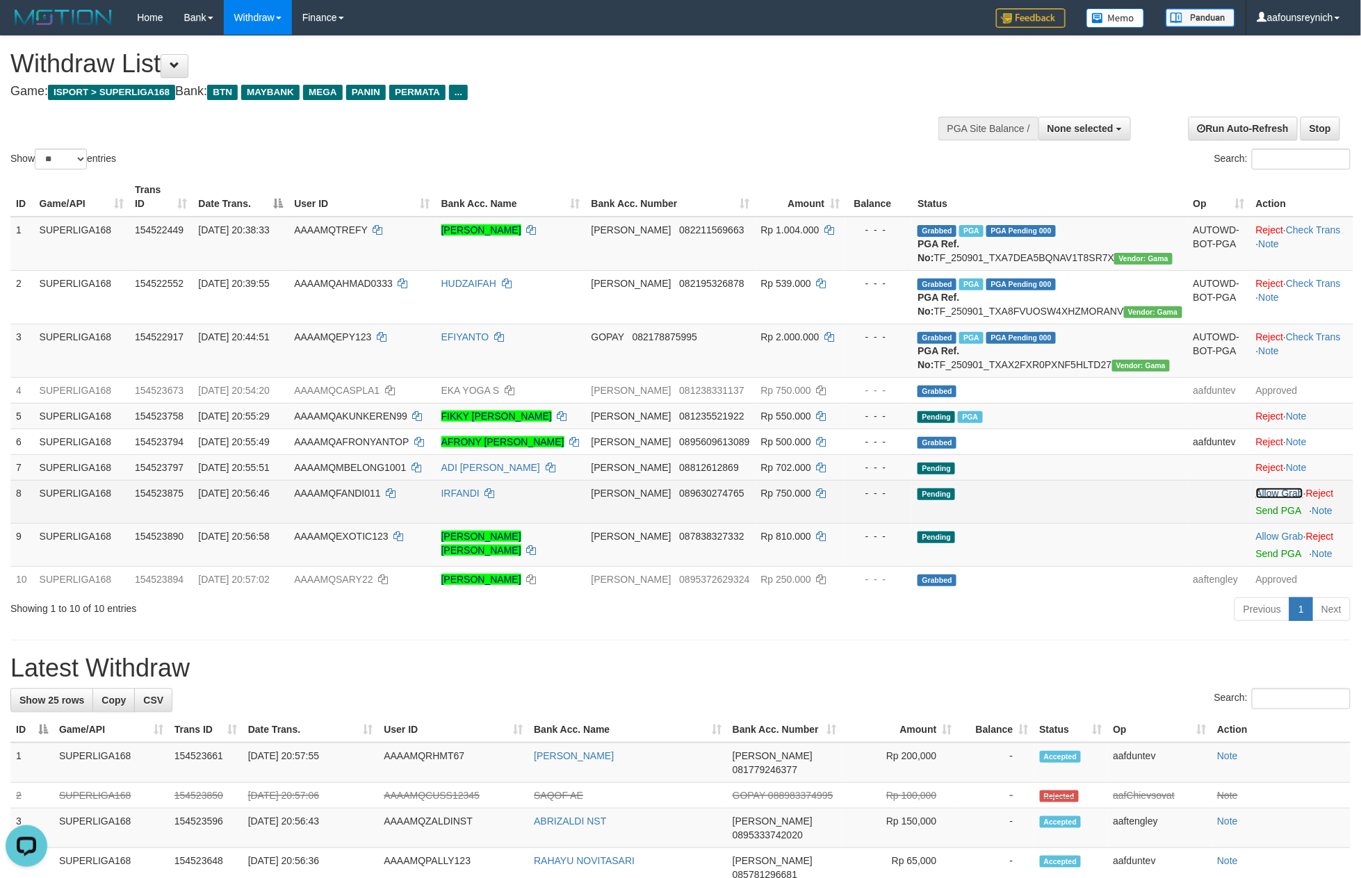
click at [1256, 499] on link "Allow Grab" at bounding box center [1279, 493] width 47 height 11
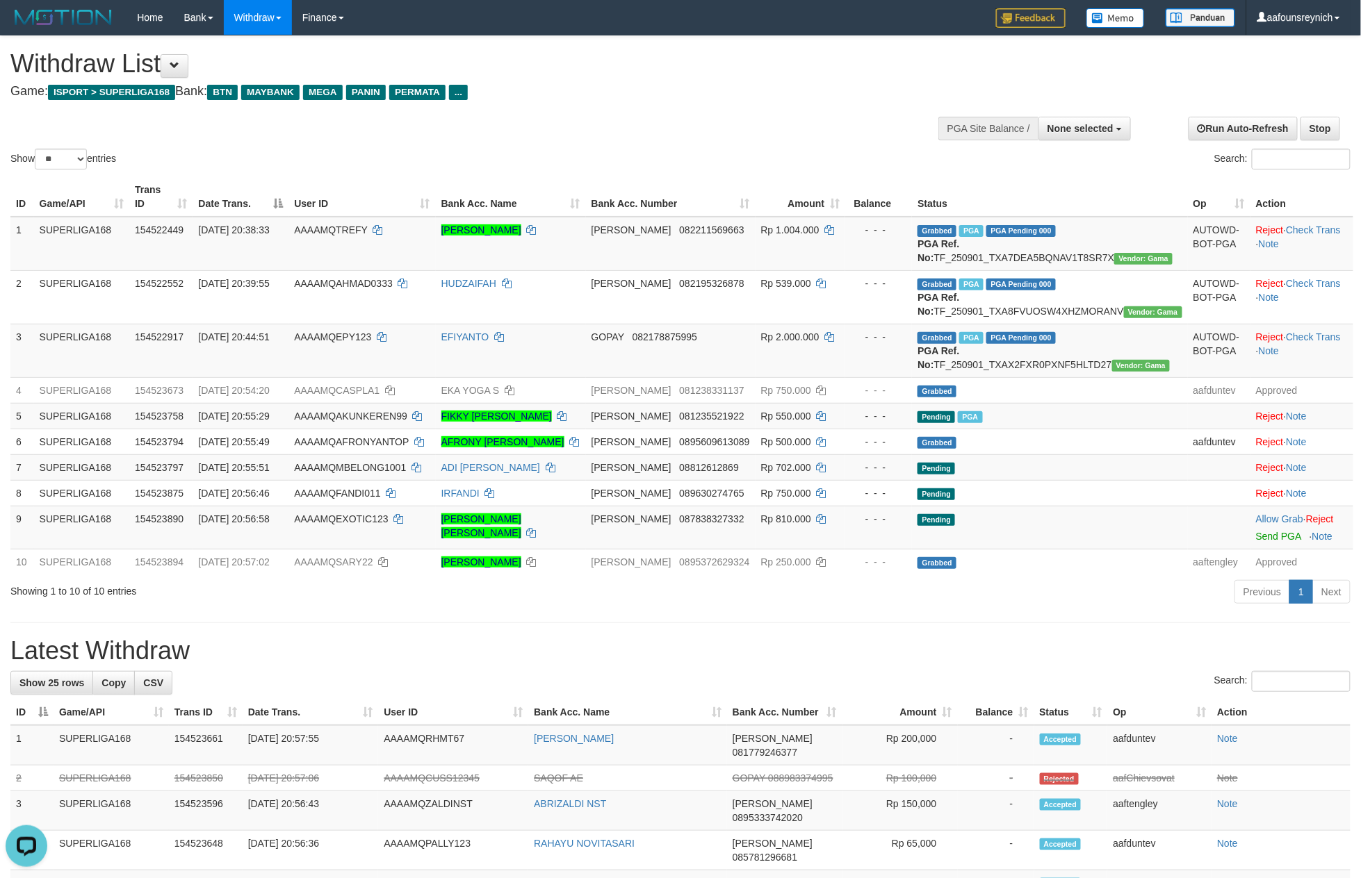
click at [696, 665] on h1 "Latest Withdraw" at bounding box center [680, 651] width 1340 height 28
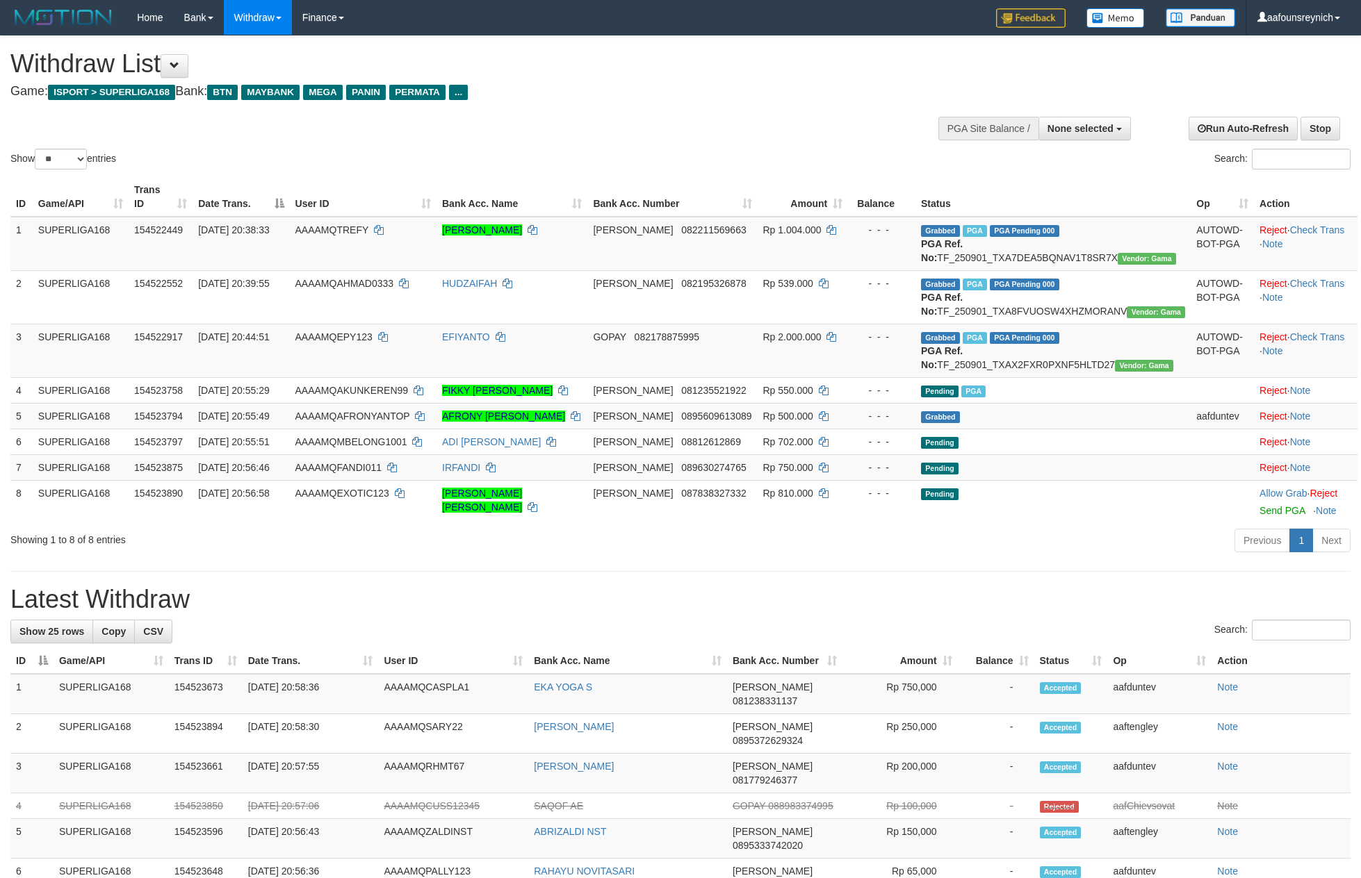
select select
select select "**"
click at [387, 547] on div "Showing 1 to 8 of 8 entries" at bounding box center [283, 536] width 546 height 19
select select
select select "**"
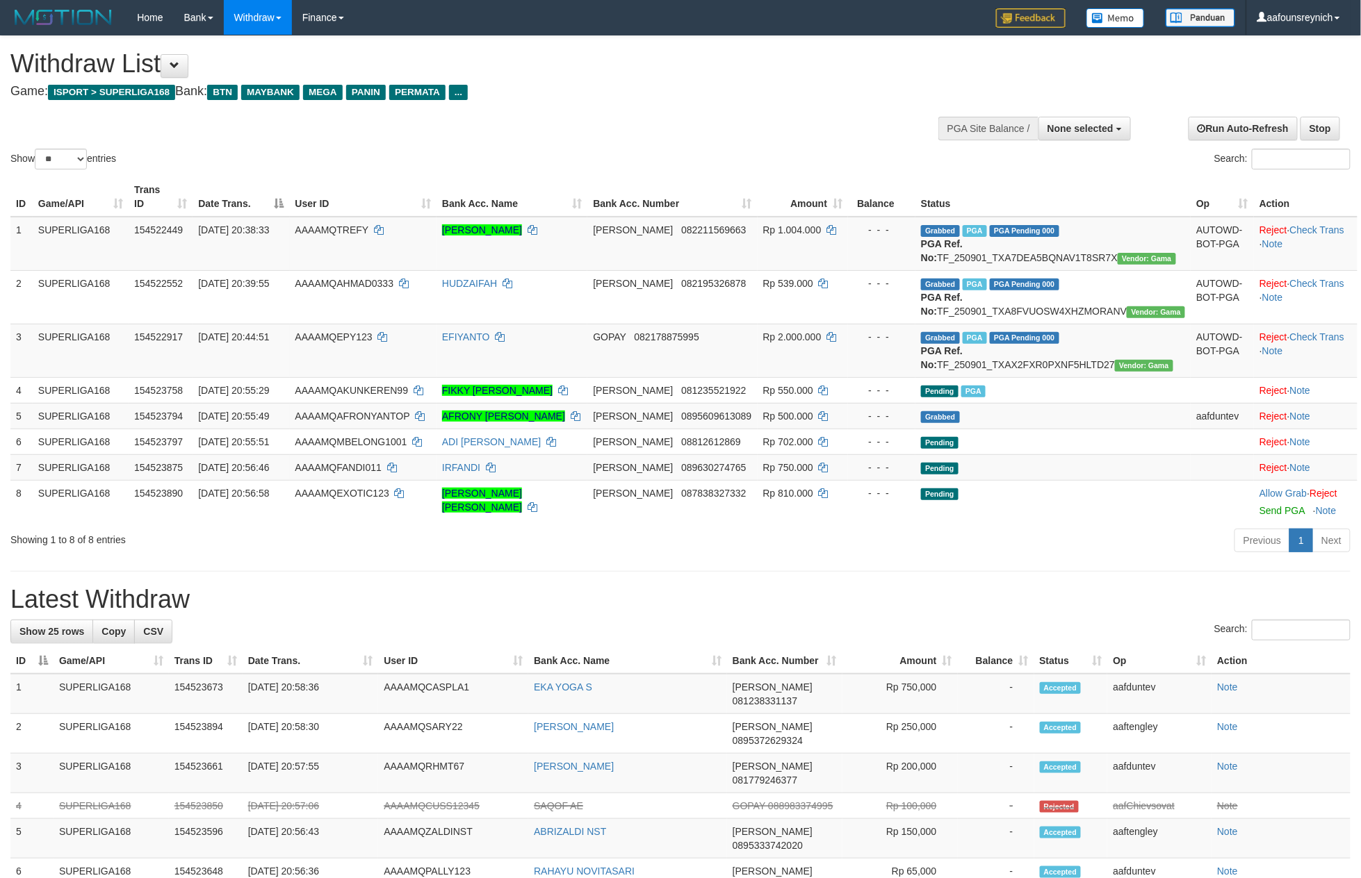
click at [440, 557] on div "Showing 1 to 8 of 8 entries Previous 1 Next" at bounding box center [680, 542] width 1361 height 30
select select
select select "**"
click at [474, 632] on div "**********" at bounding box center [680, 855] width 1361 height 1638
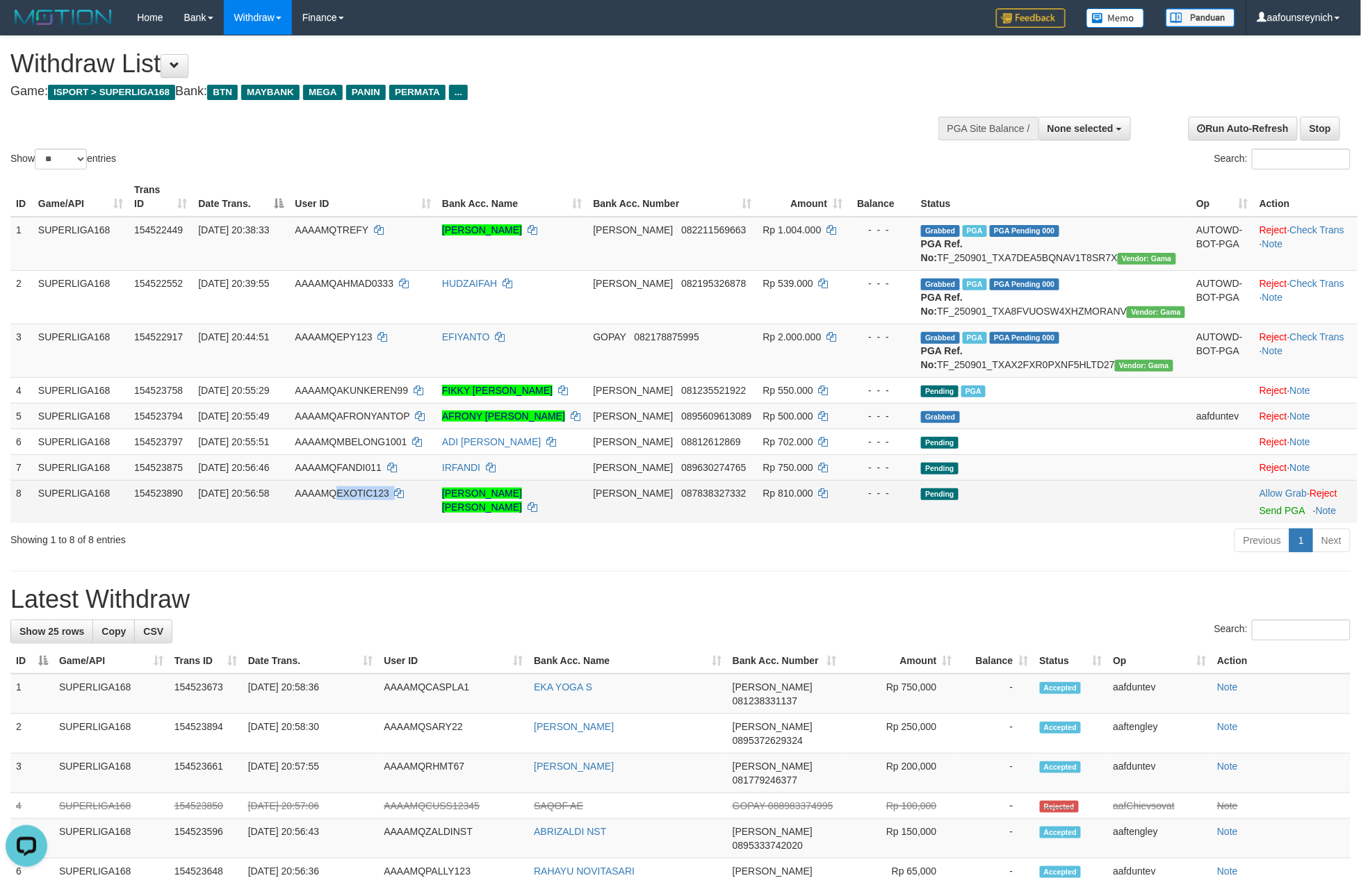
copy td "EXOTIC123"
drag, startPoint x: 454, startPoint y: 534, endPoint x: 373, endPoint y: 530, distance: 80.8
click at [373, 523] on td "AAAAMQEXOTIC123" at bounding box center [363, 501] width 147 height 43
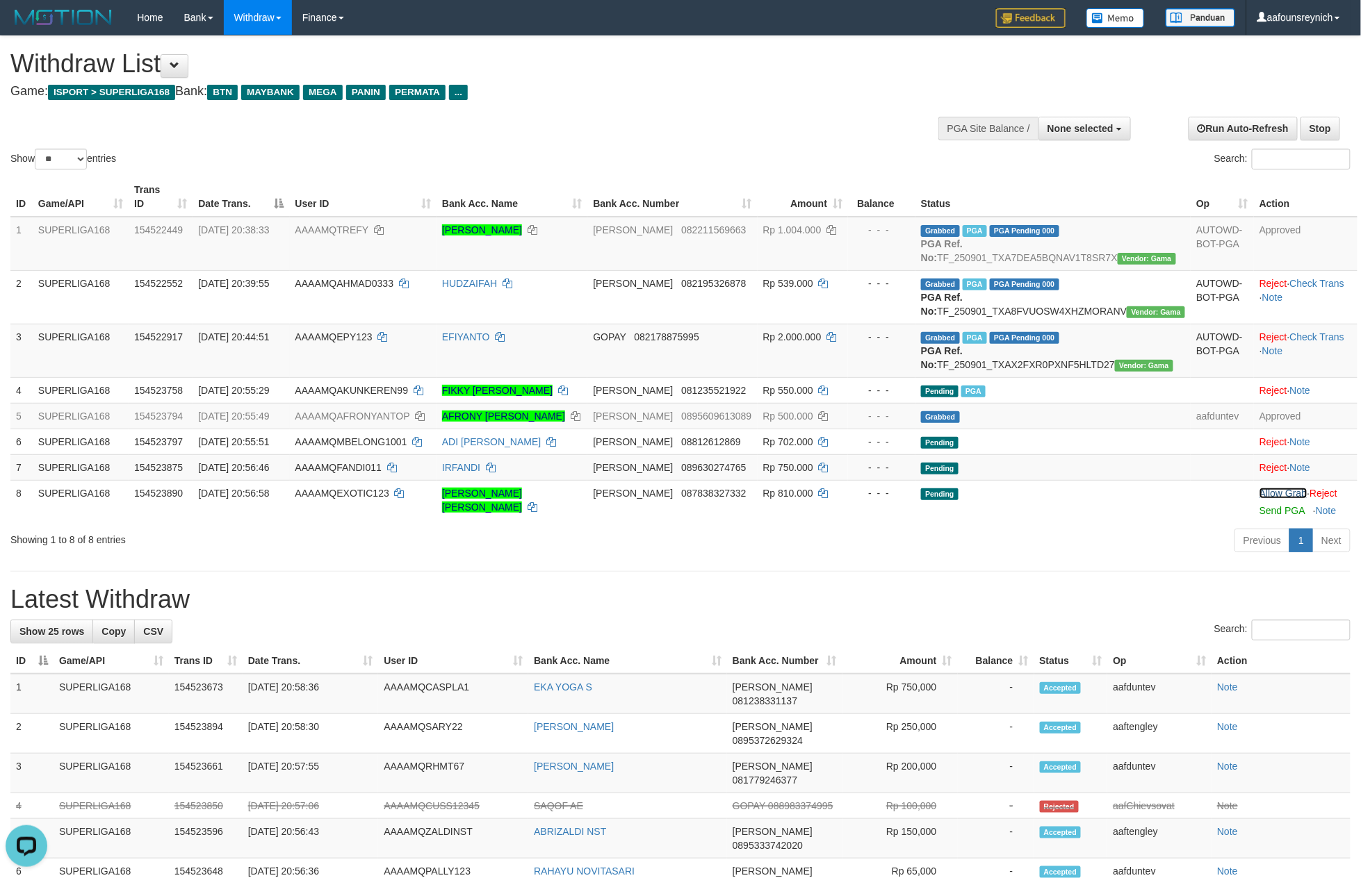
click at [1259, 499] on link "Allow Grab" at bounding box center [1282, 493] width 47 height 11
click at [707, 614] on h1 "Latest Withdraw" at bounding box center [680, 600] width 1340 height 28
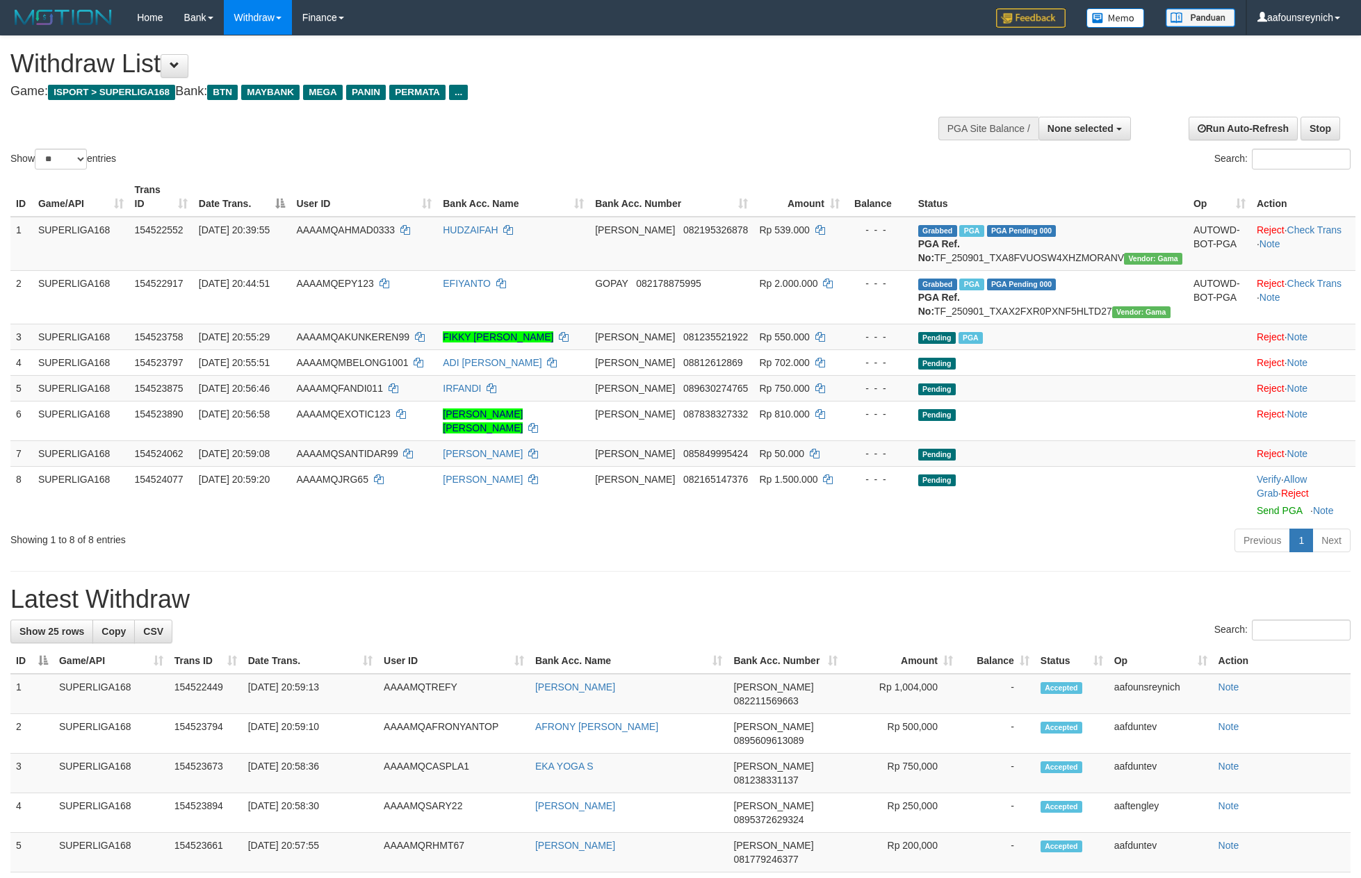
select select
select select "**"
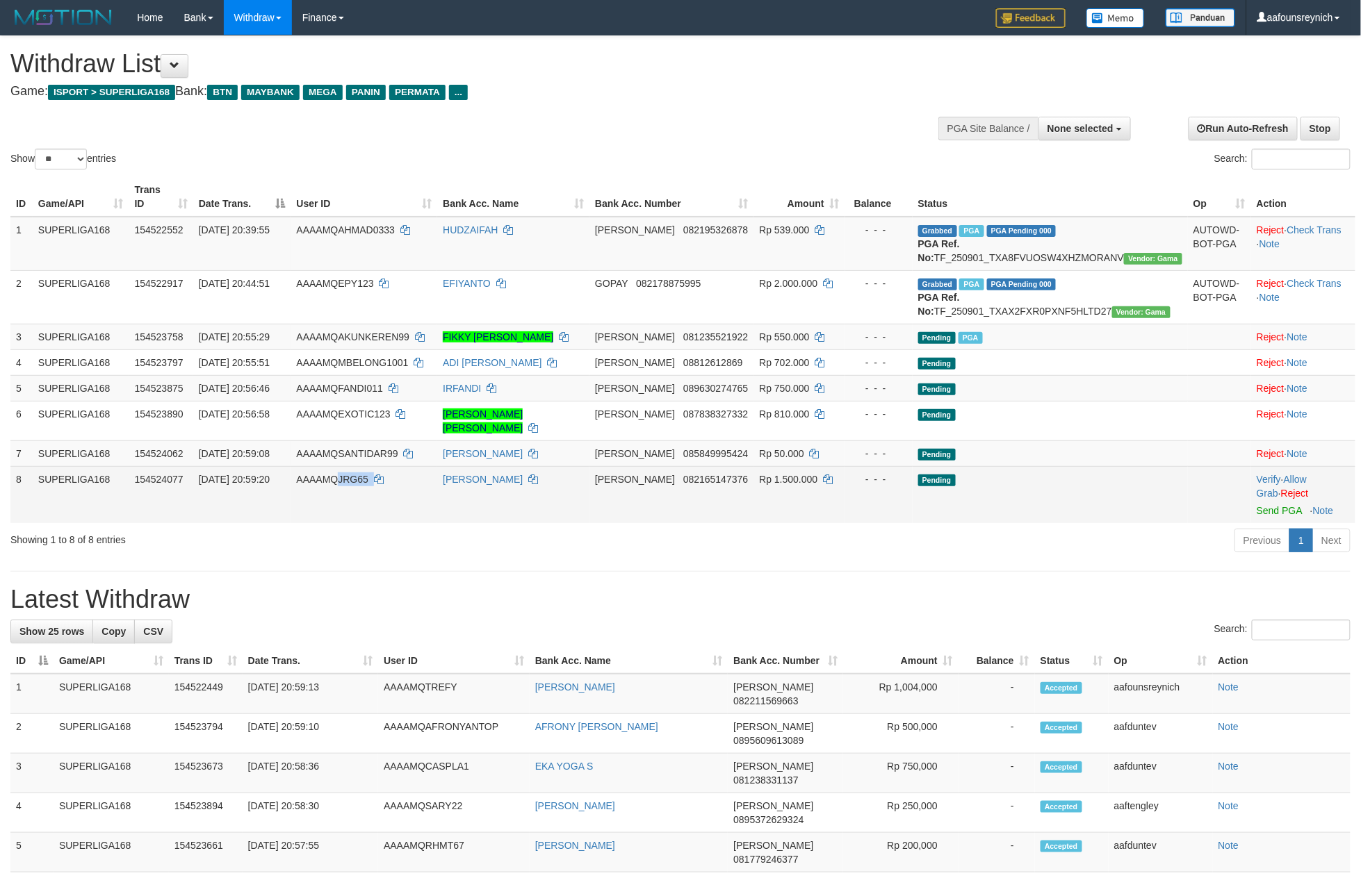
copy td "JRG65"
drag, startPoint x: 448, startPoint y: 498, endPoint x: 373, endPoint y: 485, distance: 75.5
click at [373, 485] on td "AAAAMQJRG65" at bounding box center [363, 494] width 147 height 57
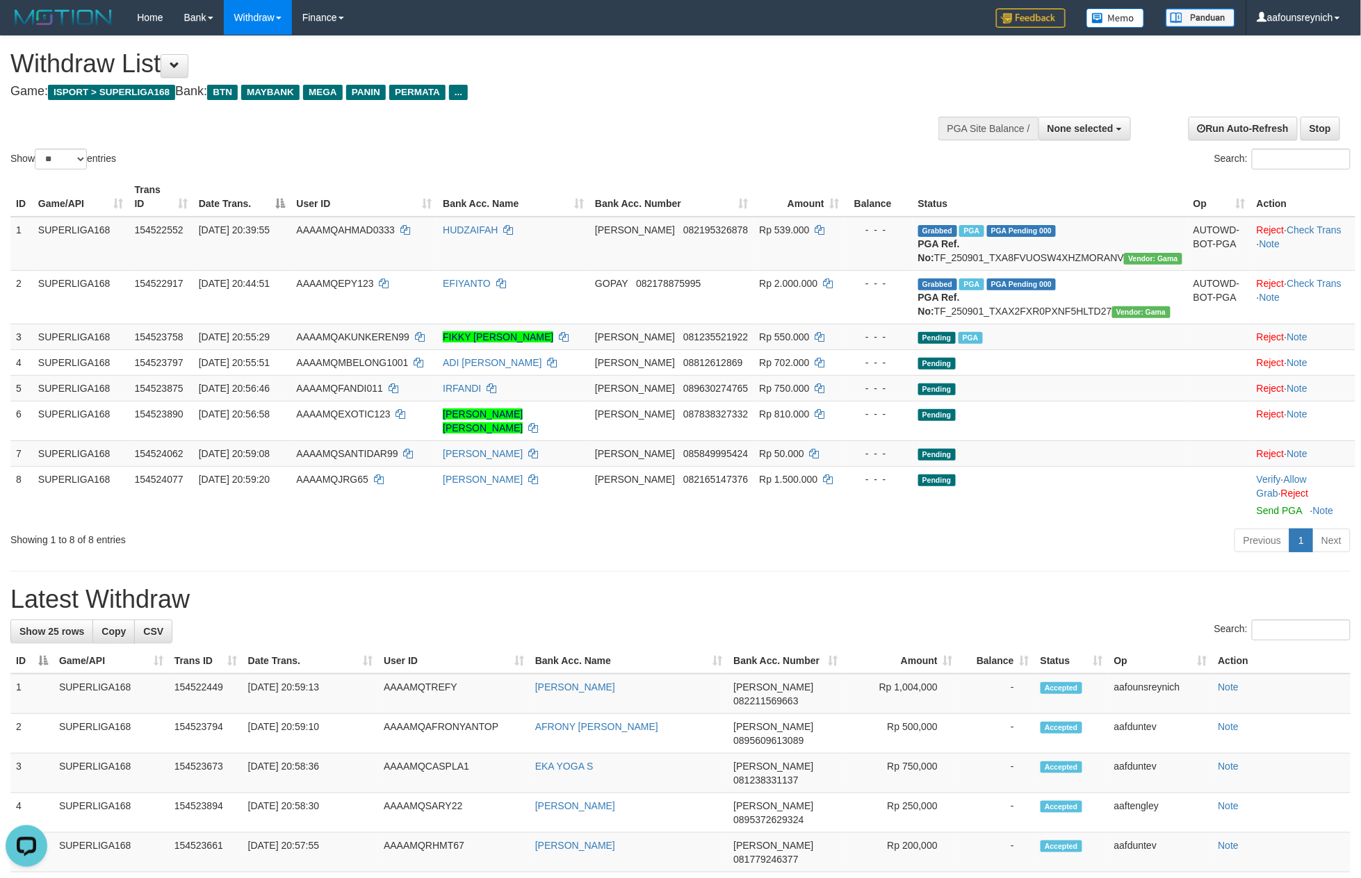
click at [410, 603] on h1 "Latest Withdraw" at bounding box center [680, 600] width 1340 height 28
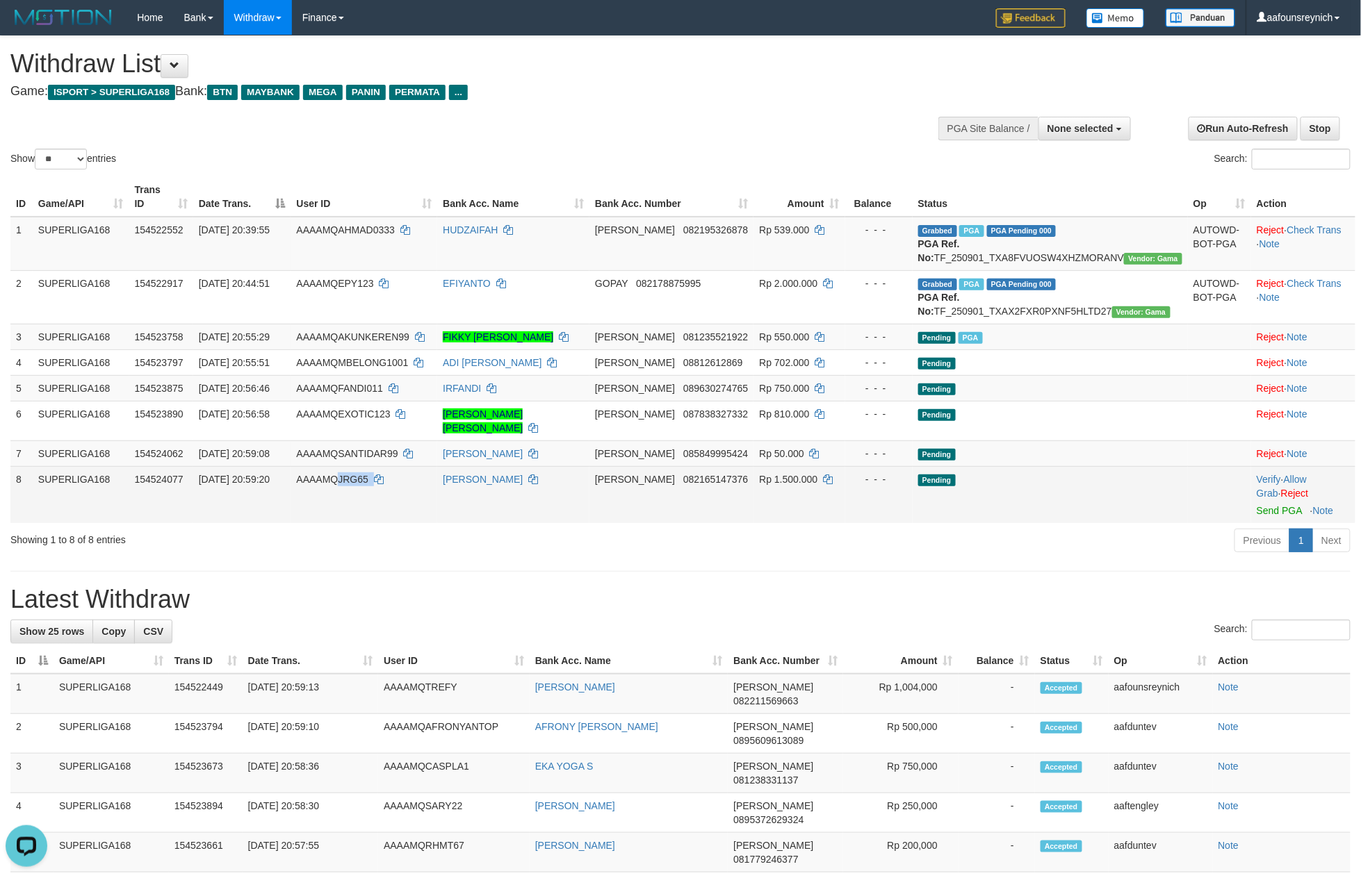
copy td "JRG65"
drag, startPoint x: 420, startPoint y: 501, endPoint x: 371, endPoint y: 498, distance: 49.5
click at [371, 498] on td "AAAAMQJRG65" at bounding box center [363, 494] width 147 height 57
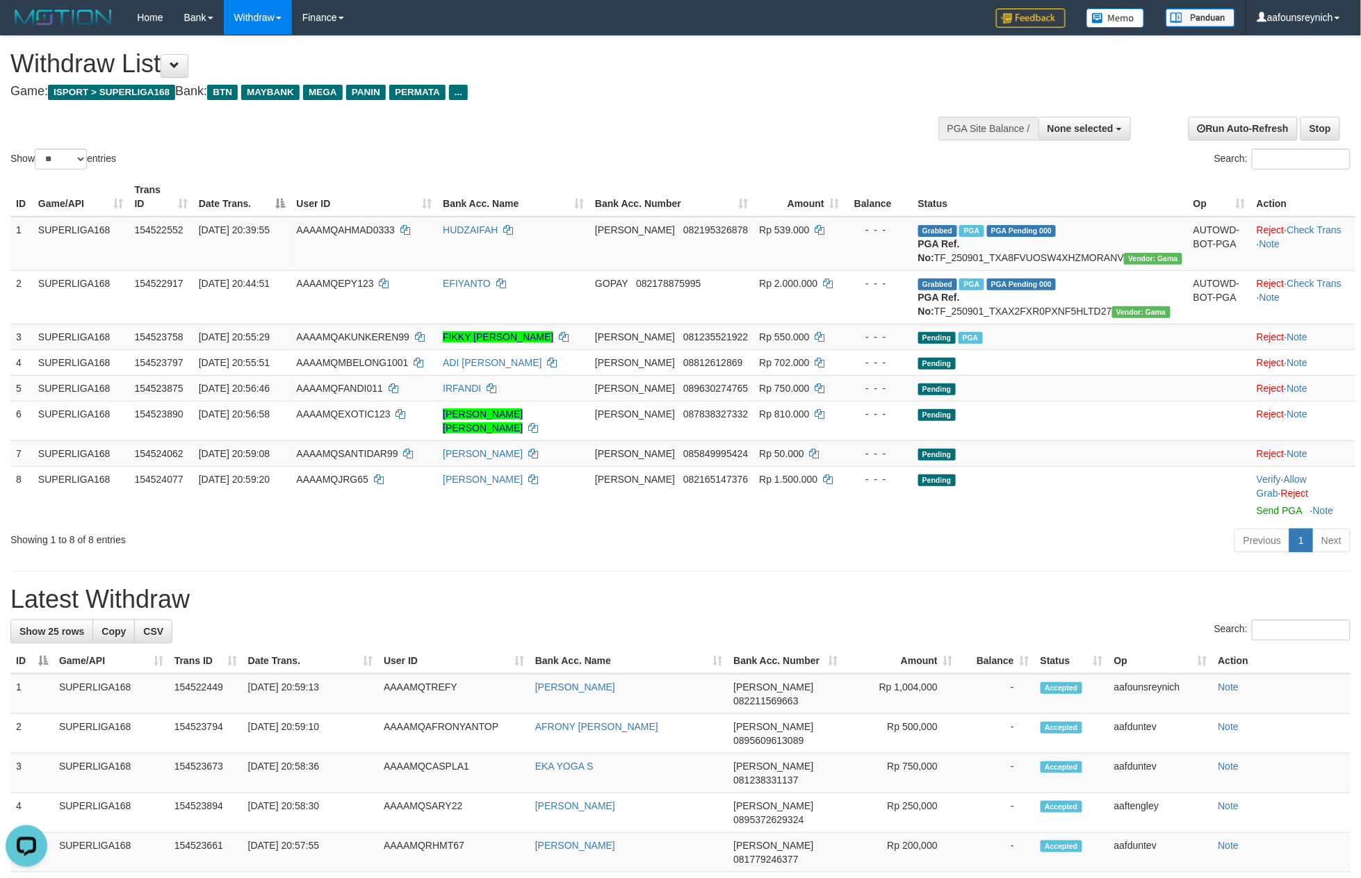
drag, startPoint x: 512, startPoint y: 638, endPoint x: 538, endPoint y: 642, distance: 26.0
click at [529, 639] on div "Search:" at bounding box center [680, 632] width 1340 height 24
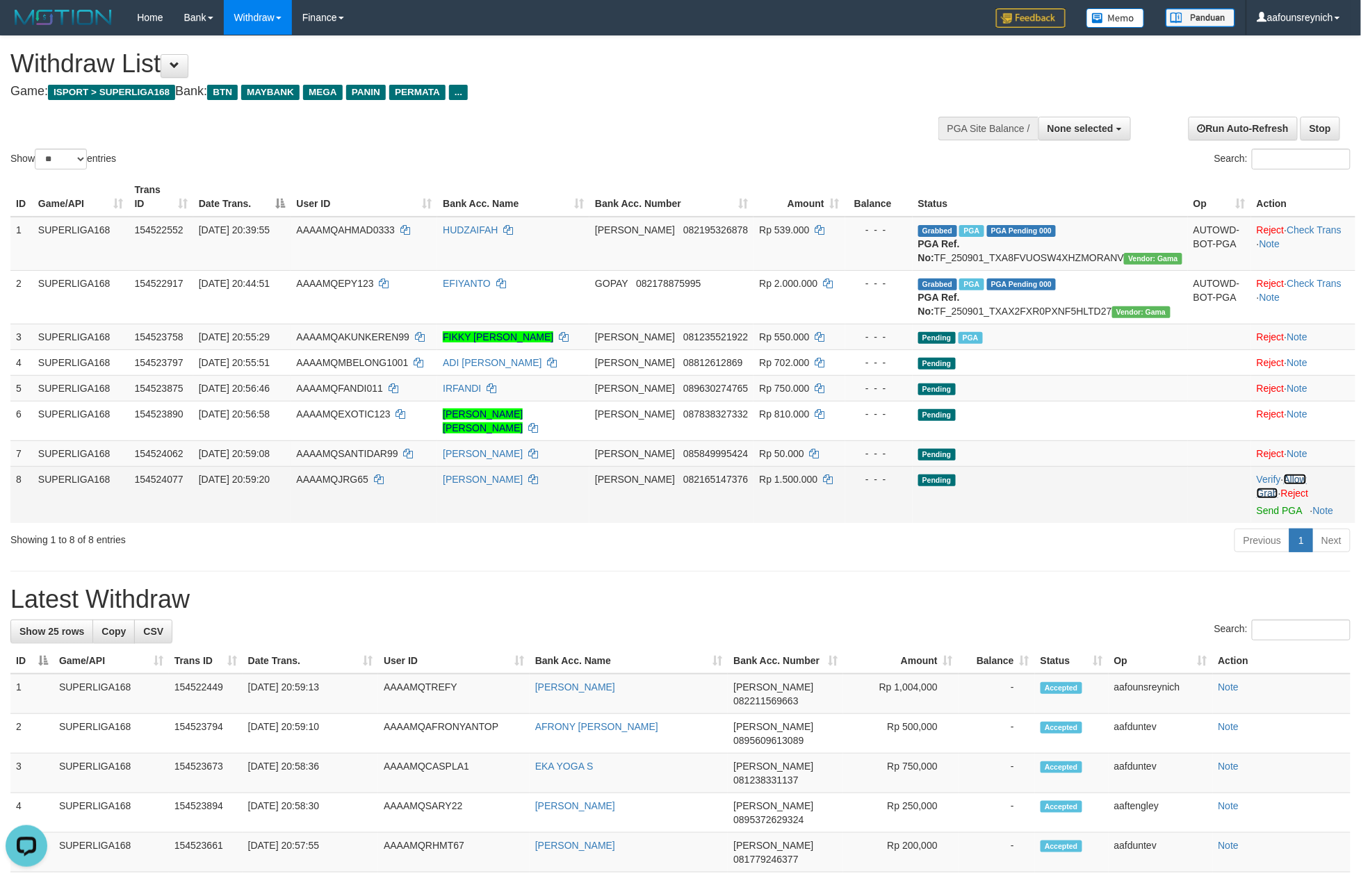
drag, startPoint x: 1295, startPoint y: 482, endPoint x: 873, endPoint y: 574, distance: 431.8
click at [1294, 482] on link "Allow Grab" at bounding box center [1281, 486] width 50 height 25
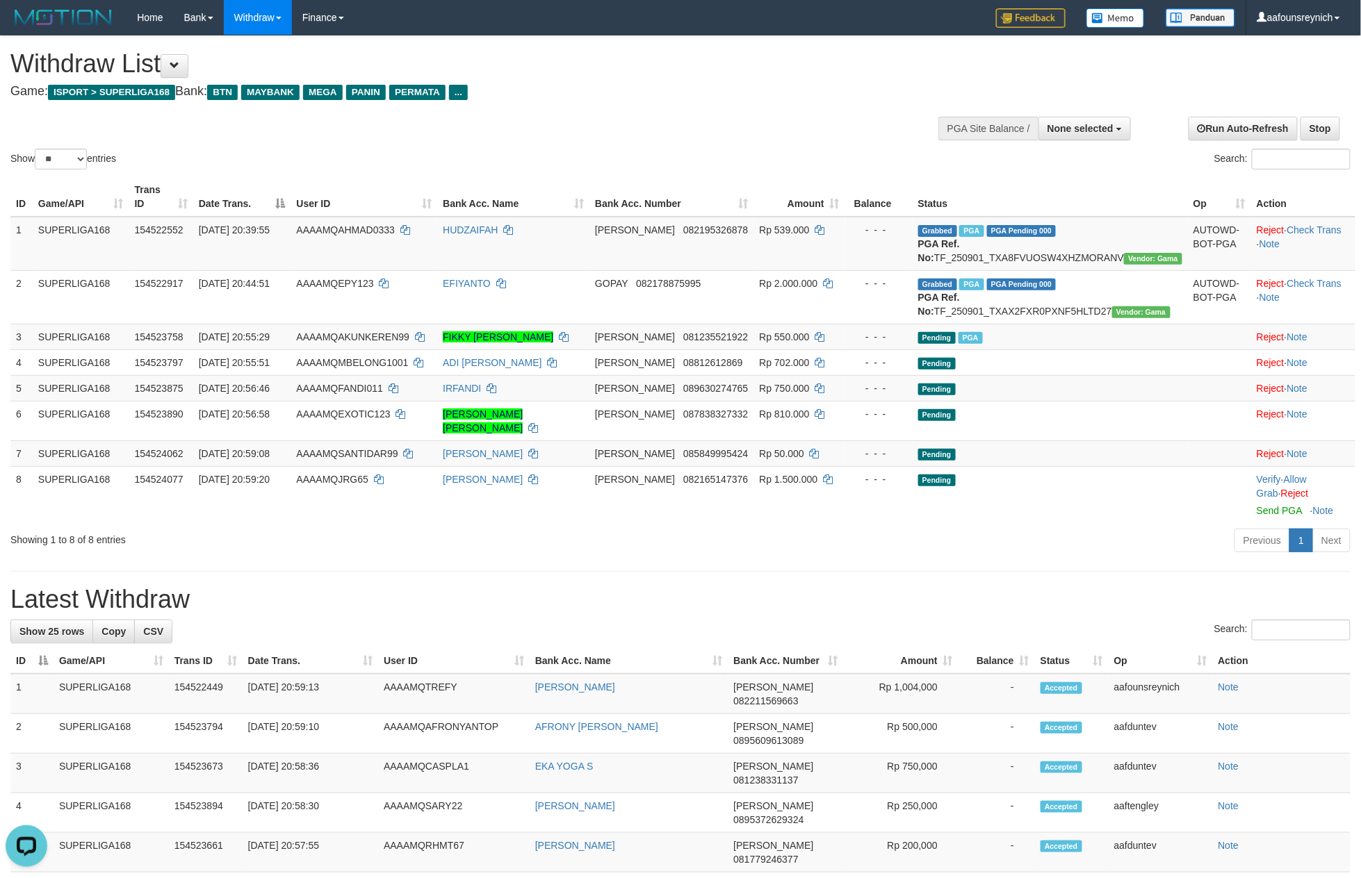
drag, startPoint x: 719, startPoint y: 585, endPoint x: 700, endPoint y: 591, distance: 18.9
click at [718, 585] on div "**********" at bounding box center [680, 855] width 1361 height 1638
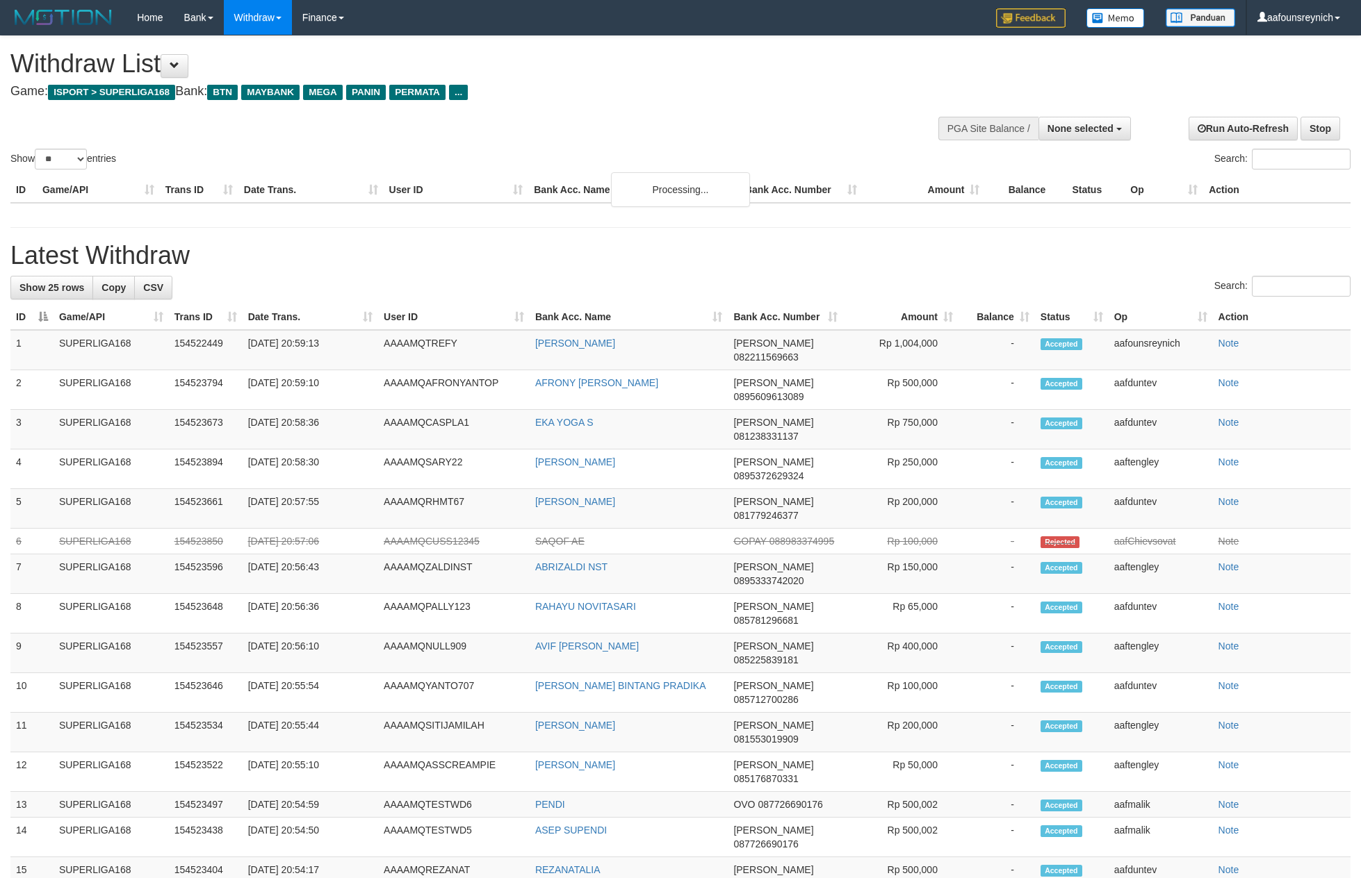
select select
select select "**"
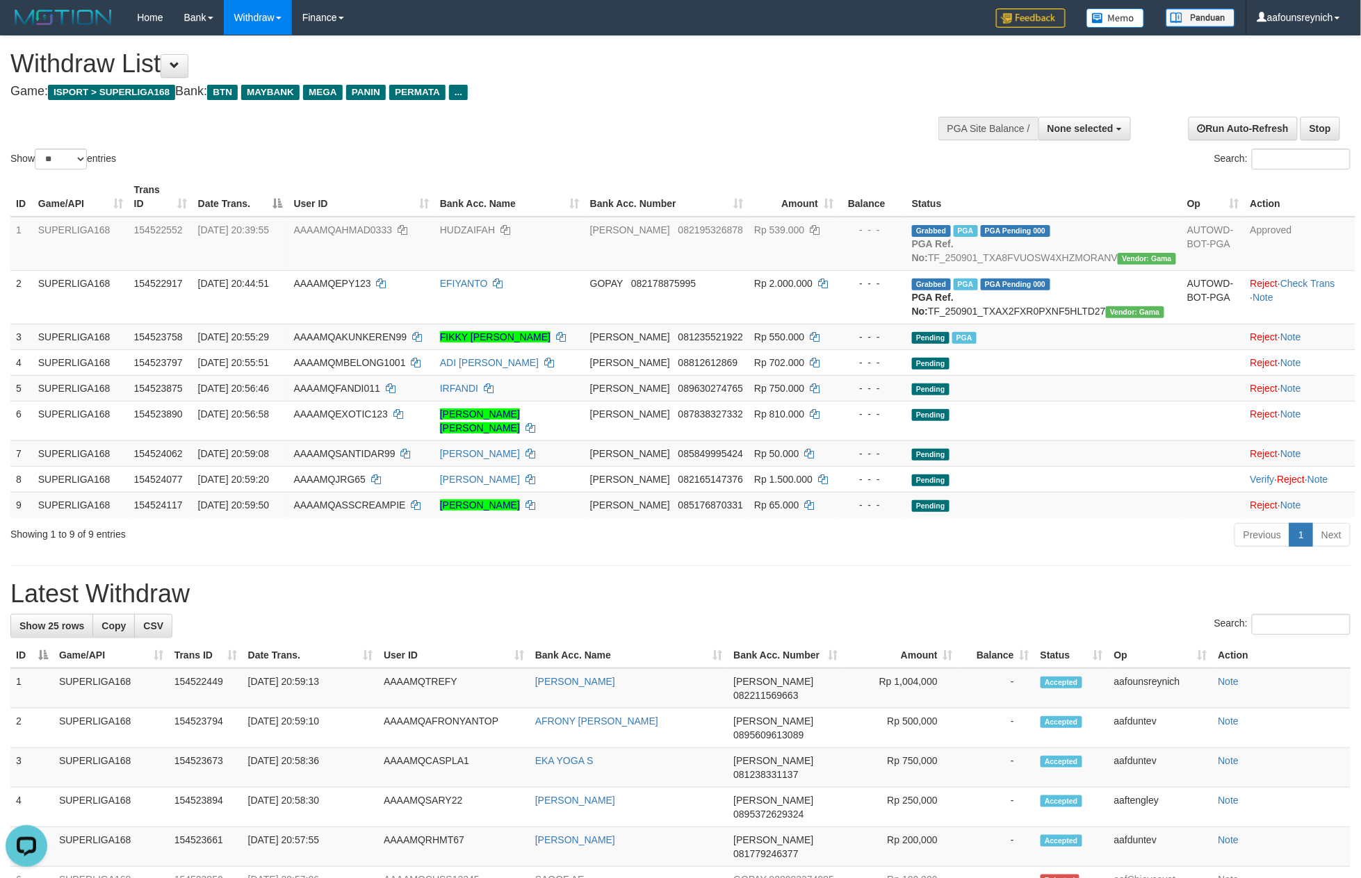
click at [570, 595] on h1 "Latest Withdraw" at bounding box center [680, 594] width 1340 height 28
drag, startPoint x: 485, startPoint y: 600, endPoint x: 495, endPoint y: 601, distance: 10.4
click at [490, 598] on h1 "Latest Withdraw" at bounding box center [680, 594] width 1340 height 28
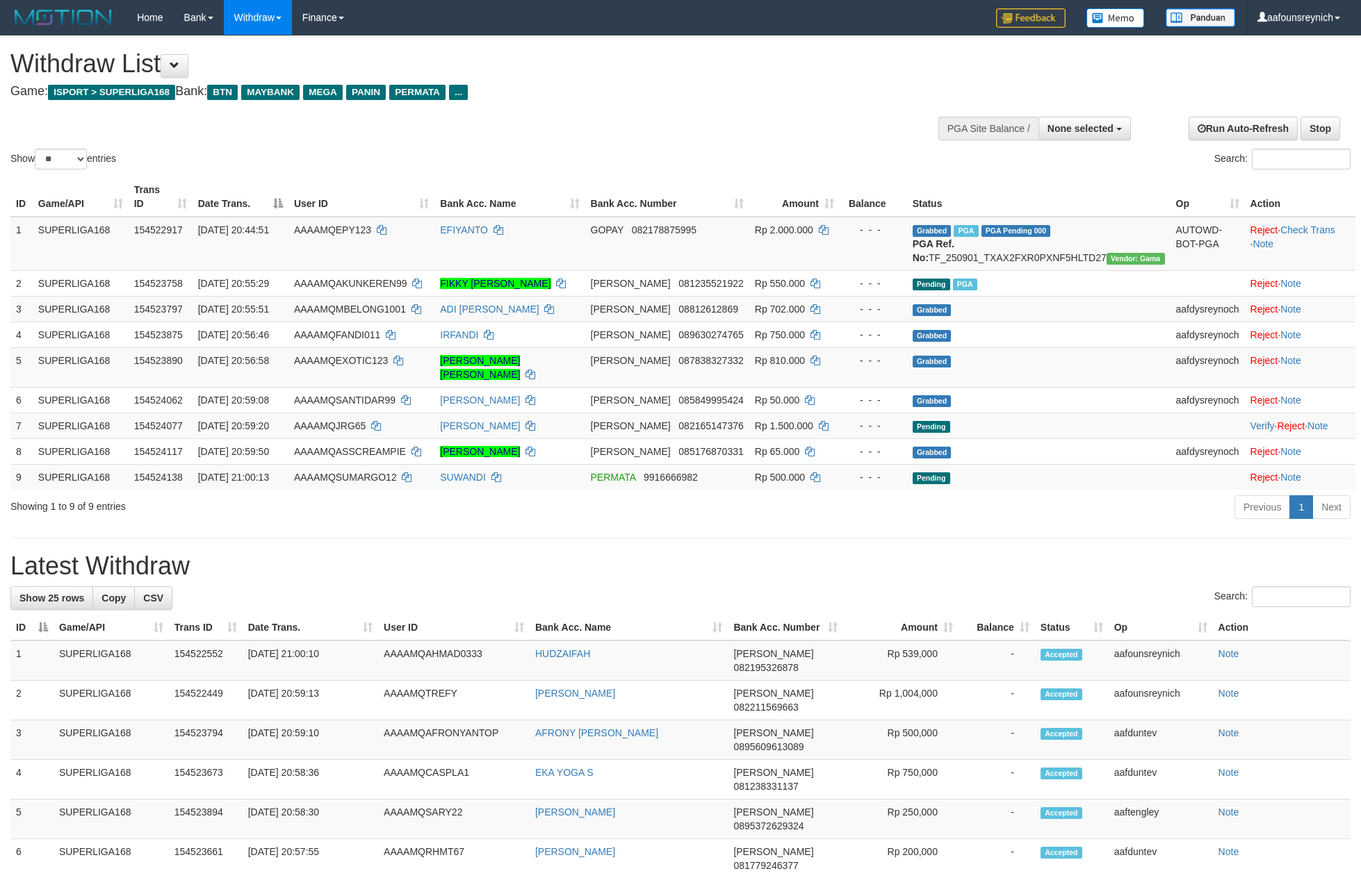
select select
select select "**"
click at [507, 567] on h1 "Latest Withdraw" at bounding box center [680, 566] width 1340 height 28
click at [459, 552] on h1 "Latest Withdraw" at bounding box center [680, 566] width 1340 height 28
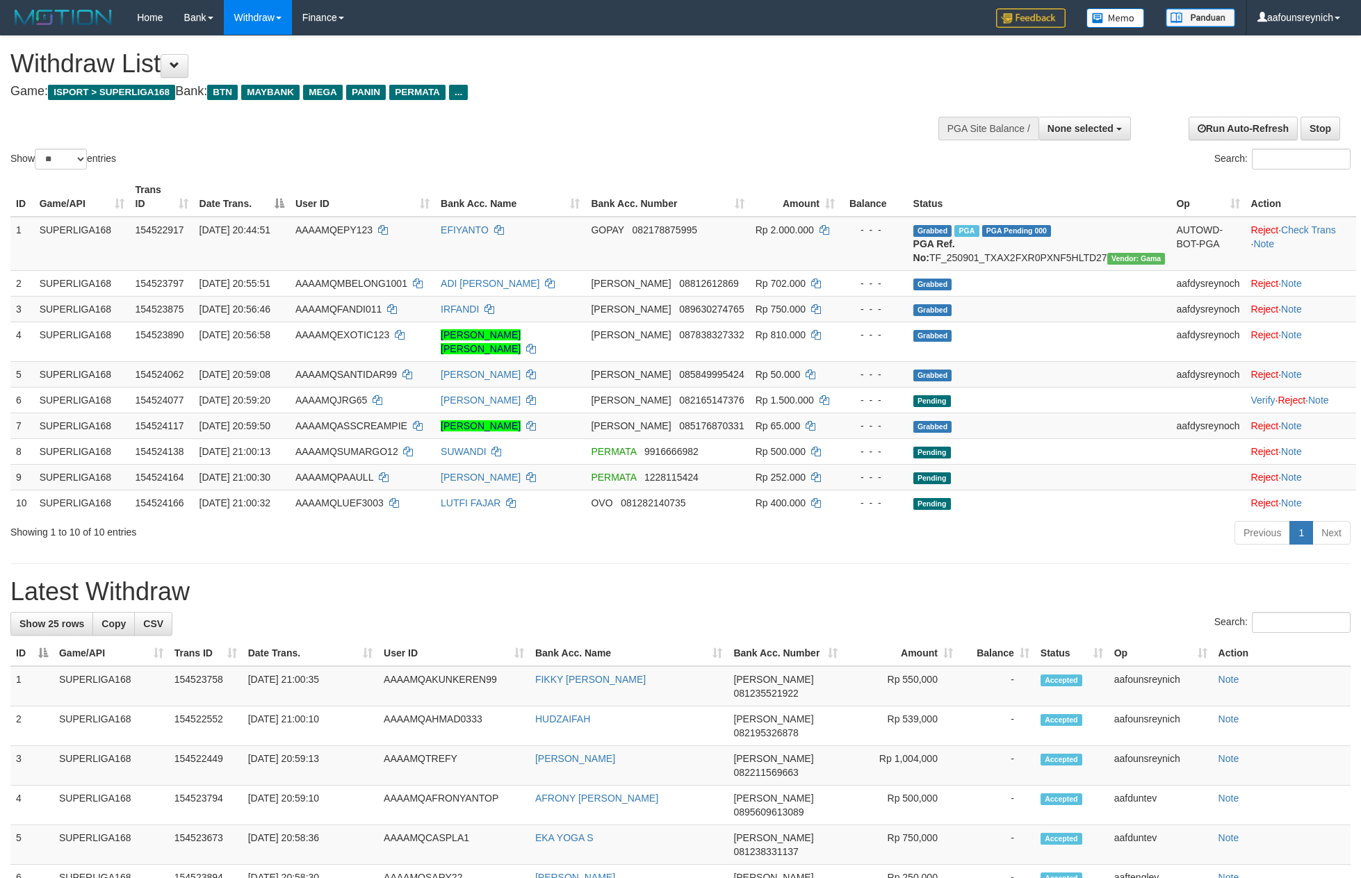
select select
select select "**"
click at [388, 641] on th "User ID" at bounding box center [453, 654] width 151 height 26
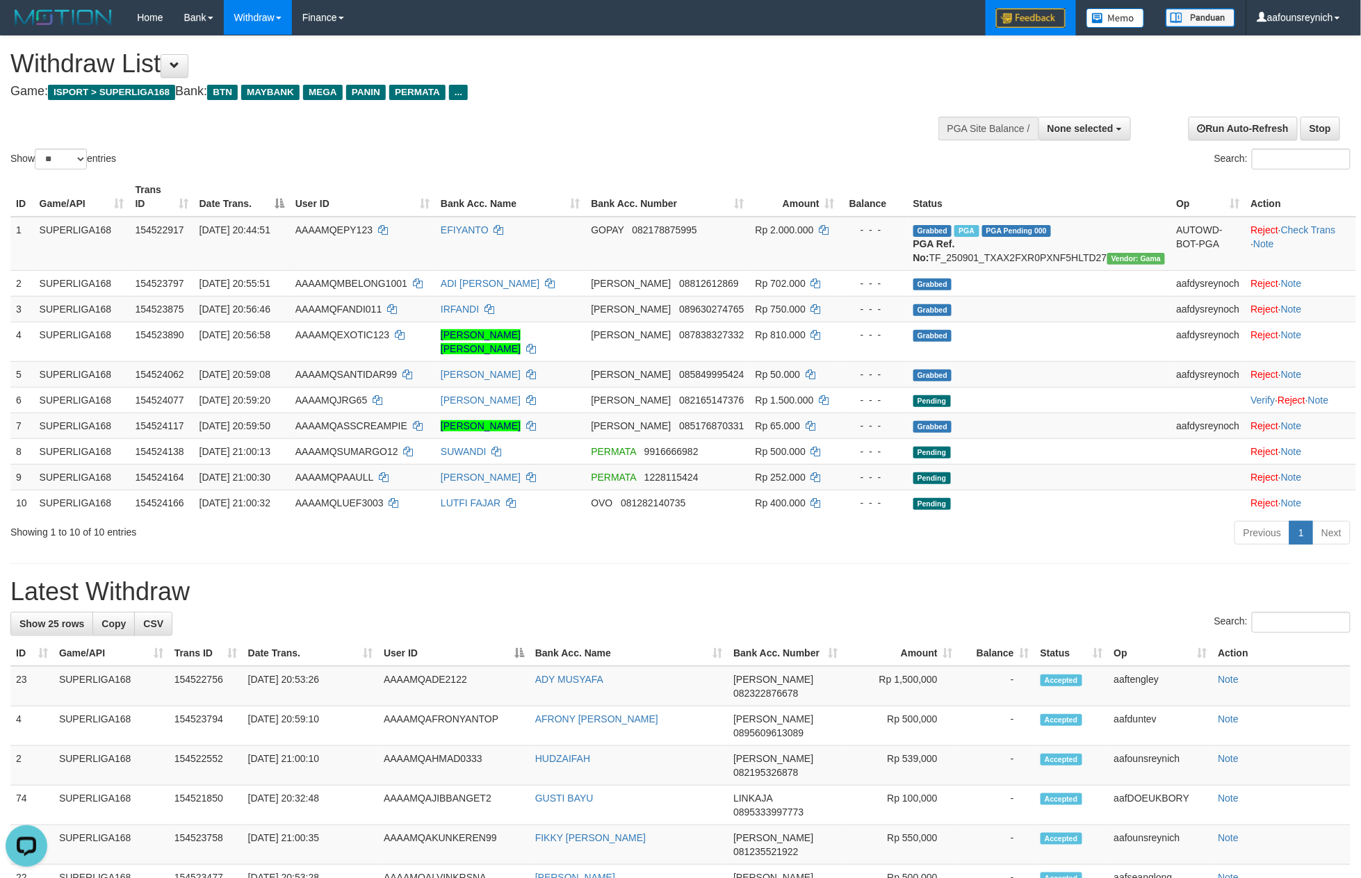
drag, startPoint x: 762, startPoint y: 89, endPoint x: 1056, endPoint y: 19, distance: 302.7
click at [766, 89] on h4 "Game: ISPORT > SUPERLIGA168 Bank: BTN MAYBANK MEGA PANIN PERMATA ..." at bounding box center [451, 92] width 883 height 14
